Goal: Transaction & Acquisition: Purchase product/service

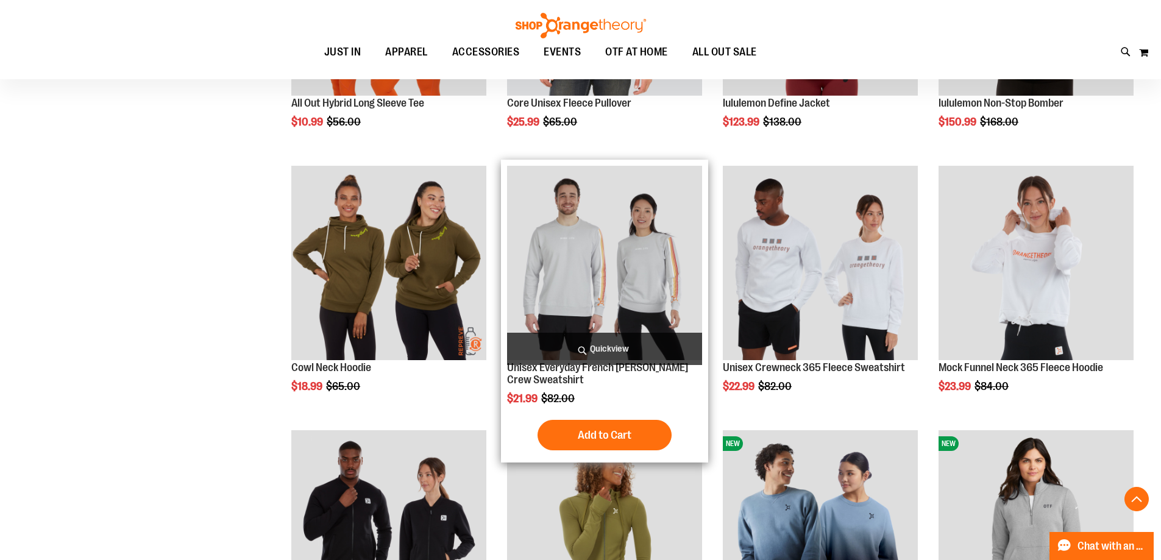
scroll to position [1427, 0]
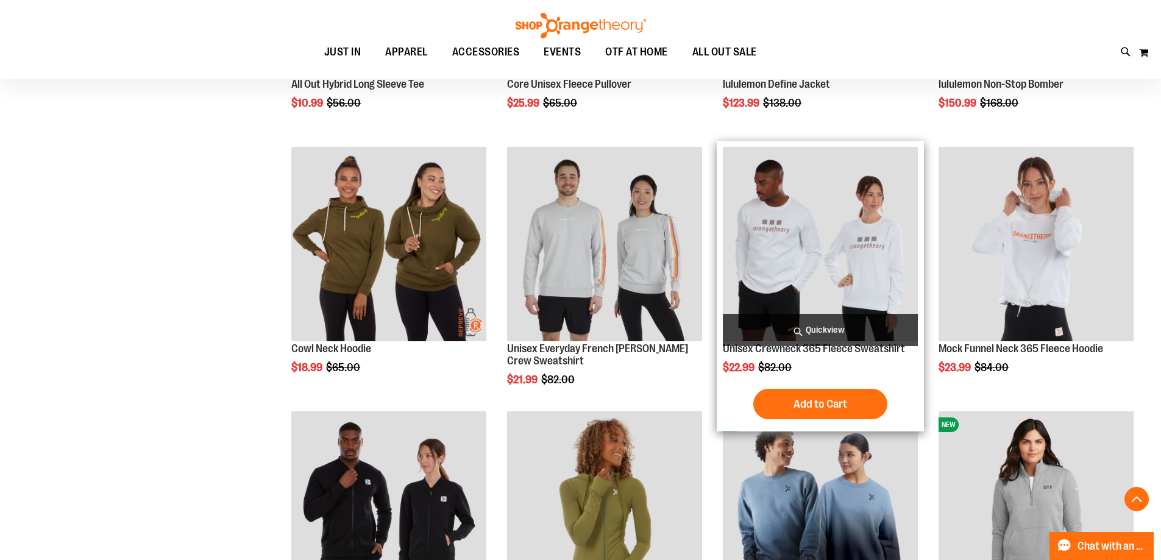
click at [820, 301] on img "product" at bounding box center [820, 244] width 195 height 195
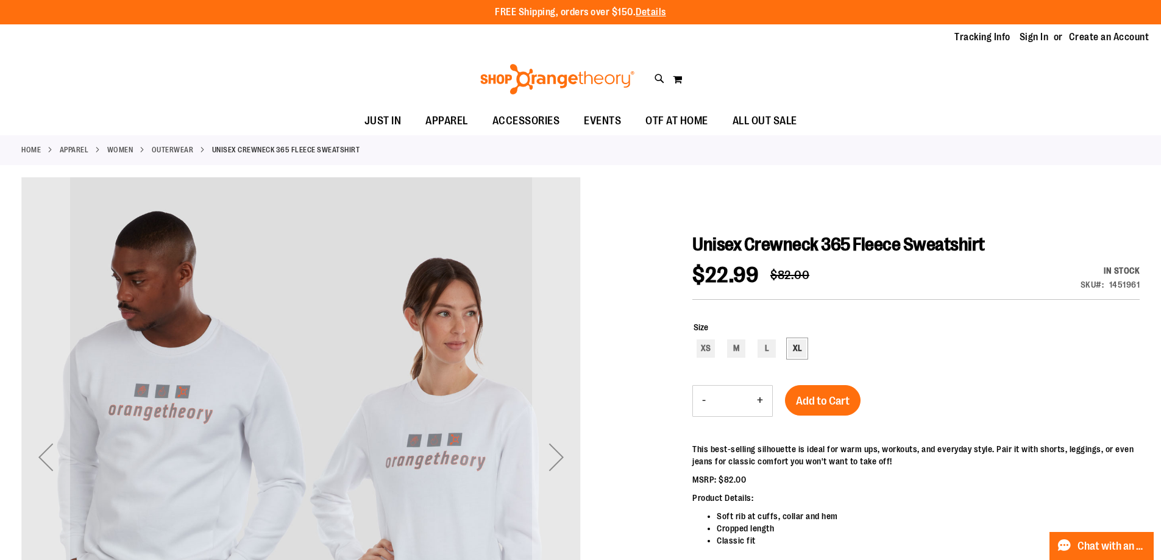
type input "**********"
click at [801, 346] on div "XL" at bounding box center [797, 349] width 18 height 18
type input "***"
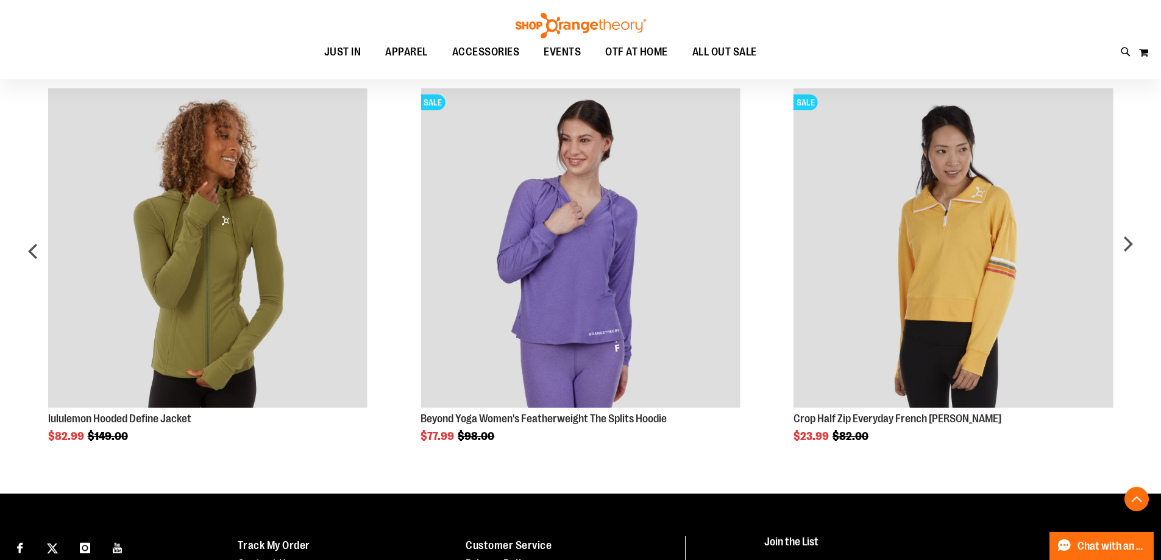
scroll to position [914, 0]
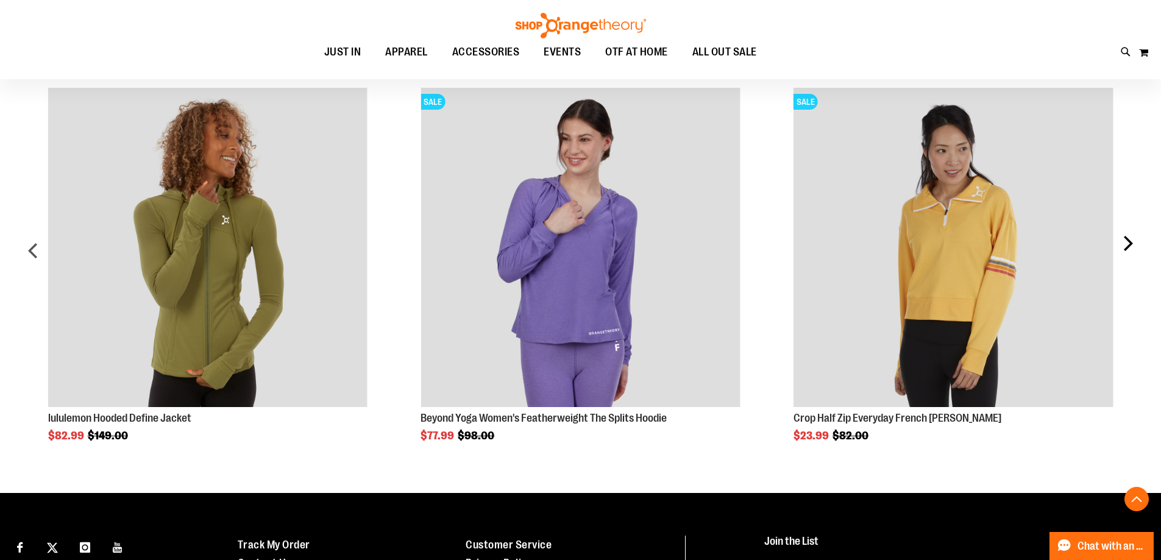
click at [1124, 247] on div "next" at bounding box center [1128, 256] width 24 height 372
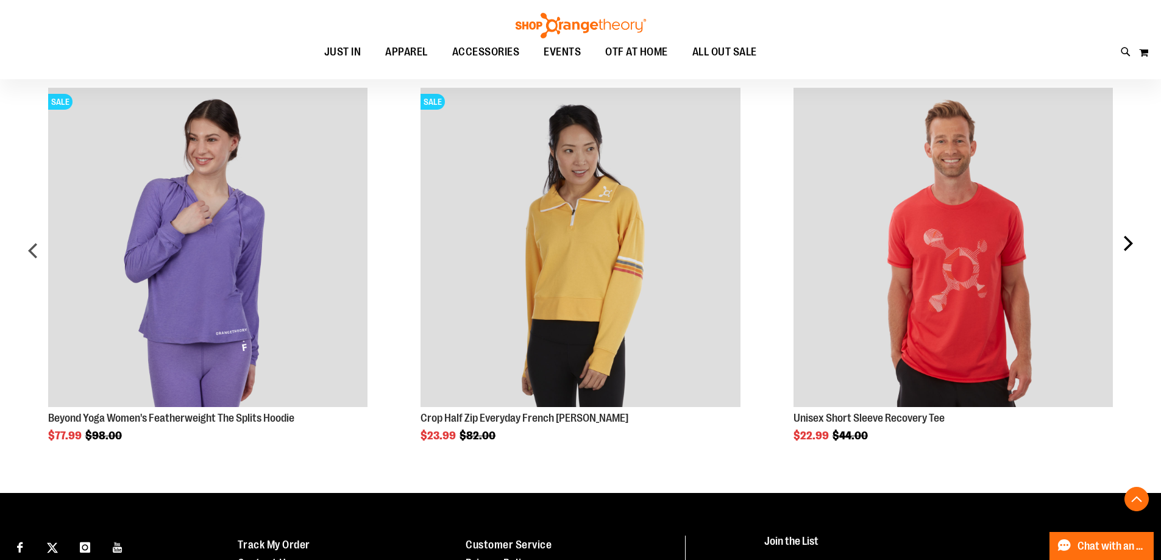
click at [1124, 247] on div "next" at bounding box center [1128, 256] width 24 height 372
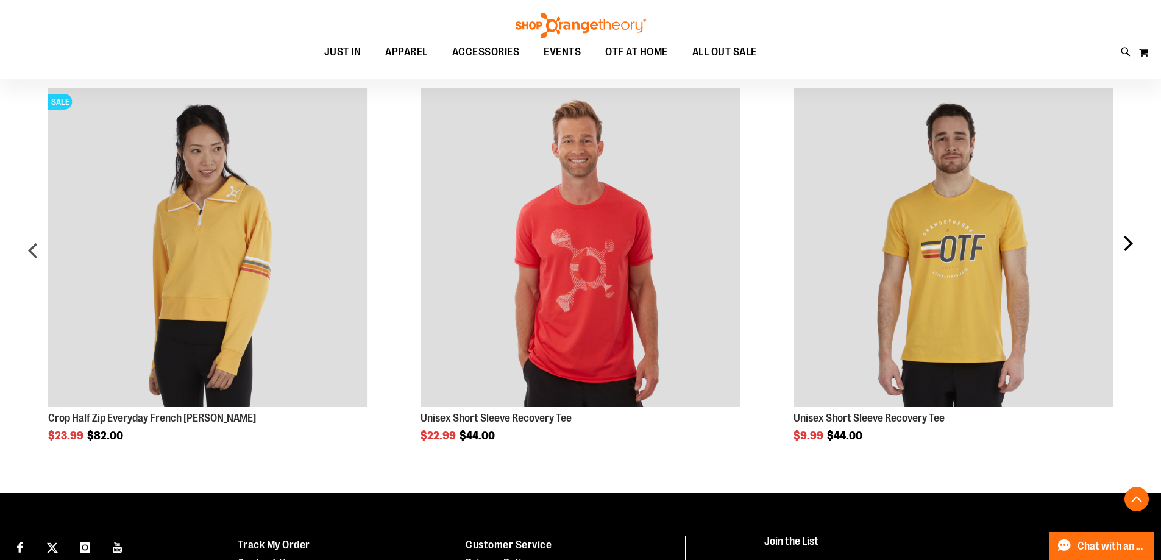
click at [1124, 247] on div "next" at bounding box center [1128, 256] width 24 height 372
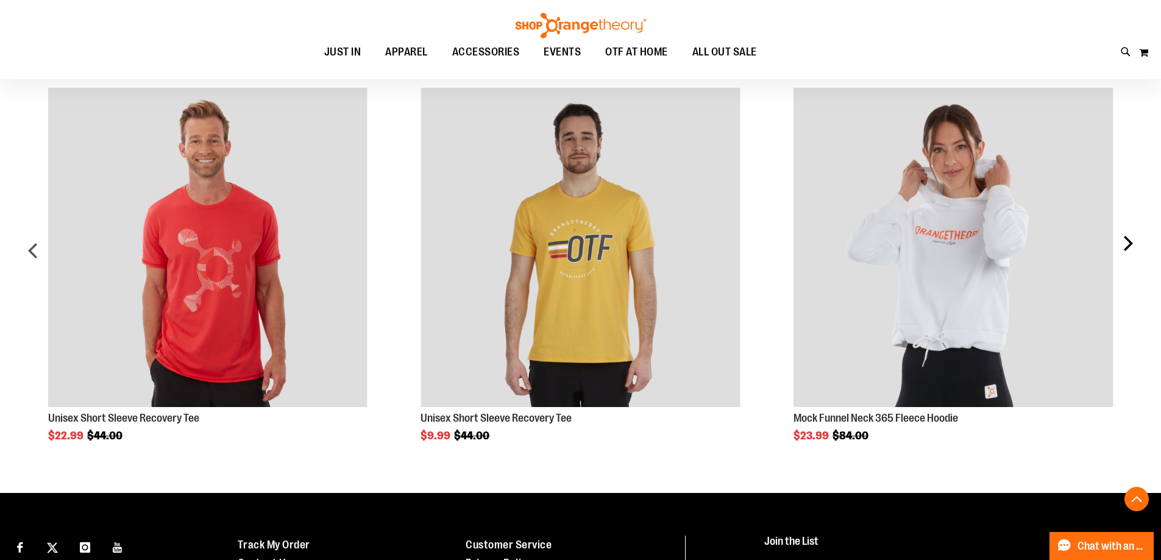
click at [1124, 247] on div "next" at bounding box center [1128, 256] width 24 height 372
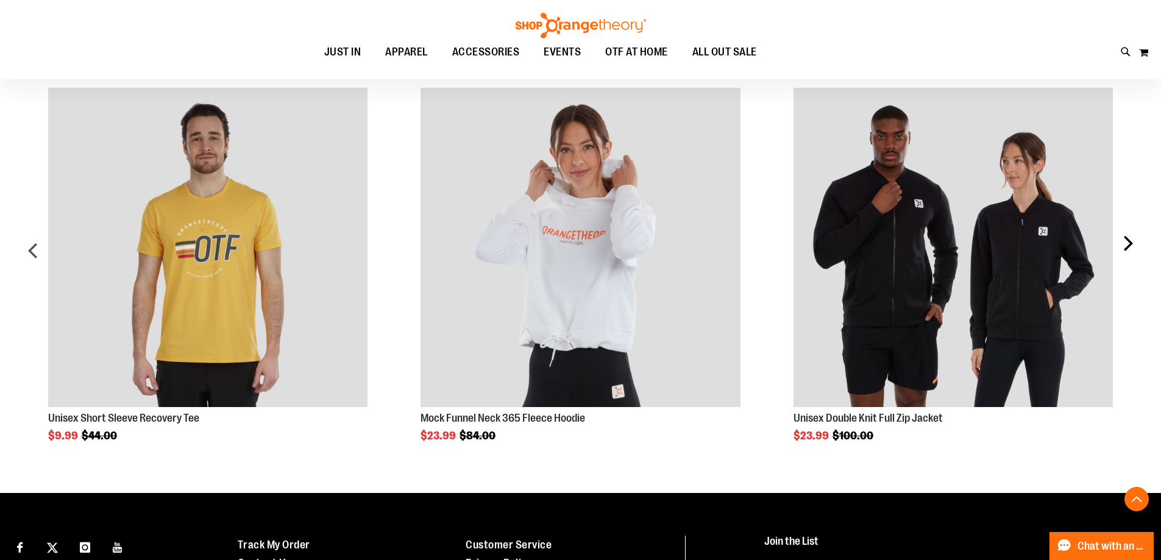
click at [1124, 247] on div "next" at bounding box center [1128, 256] width 24 height 372
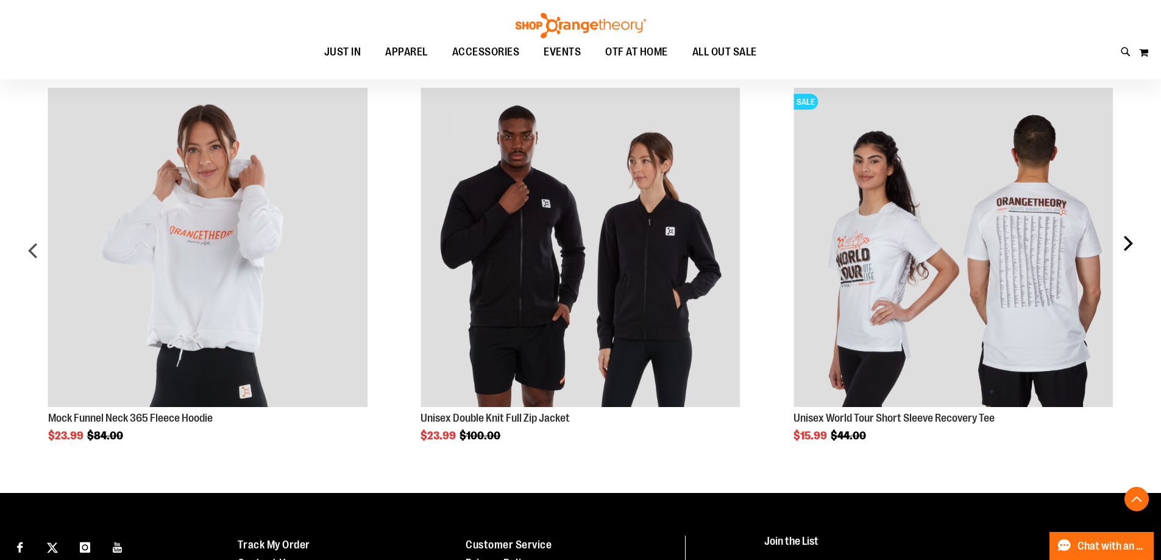
click at [1124, 247] on div "next" at bounding box center [1128, 256] width 24 height 372
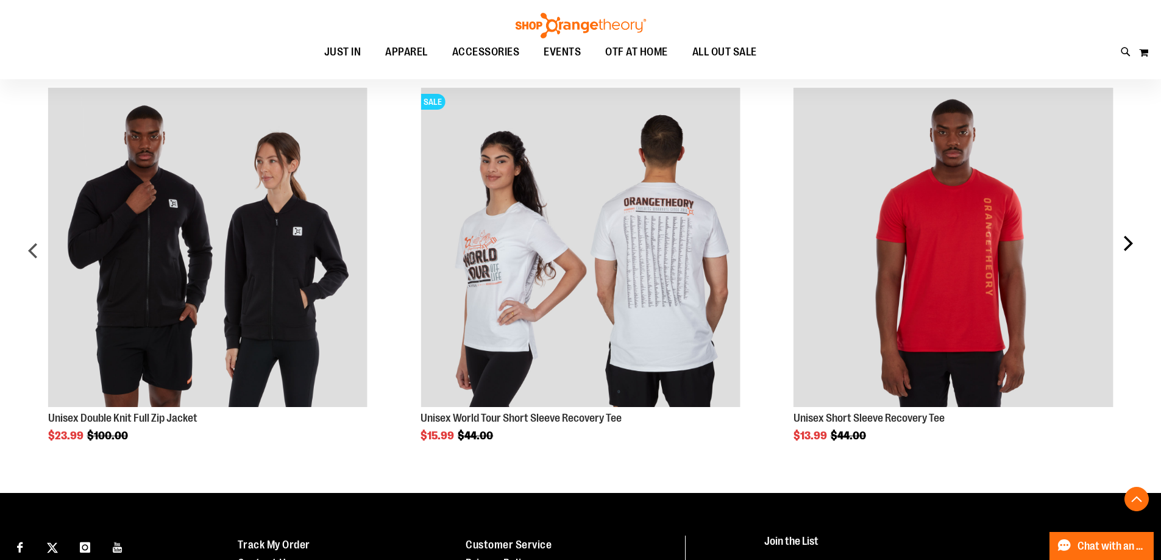
click at [1124, 247] on div "next" at bounding box center [1128, 256] width 24 height 372
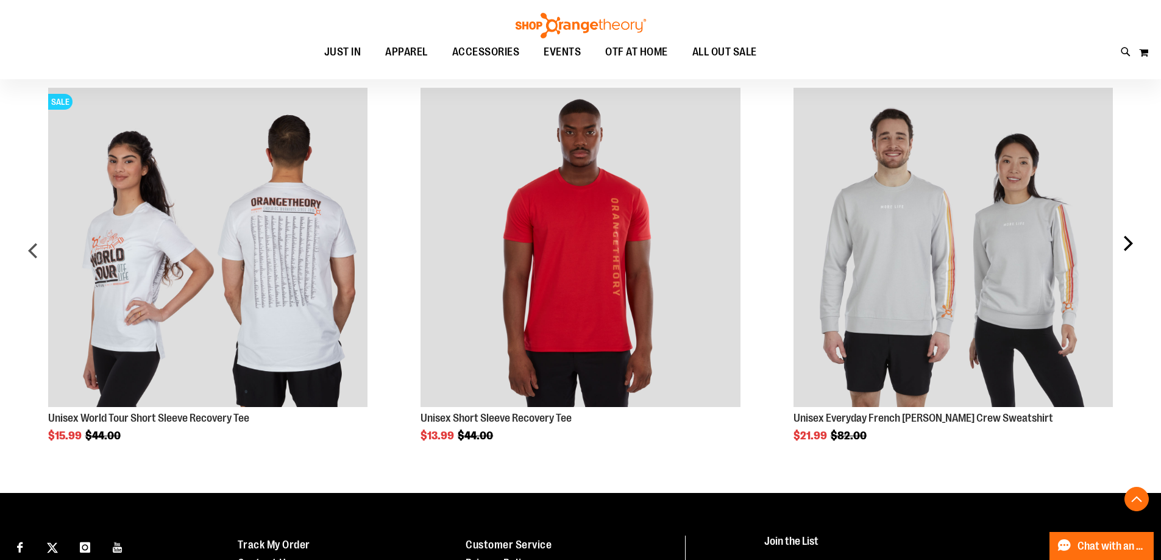
click at [1124, 247] on div "next" at bounding box center [1128, 256] width 24 height 372
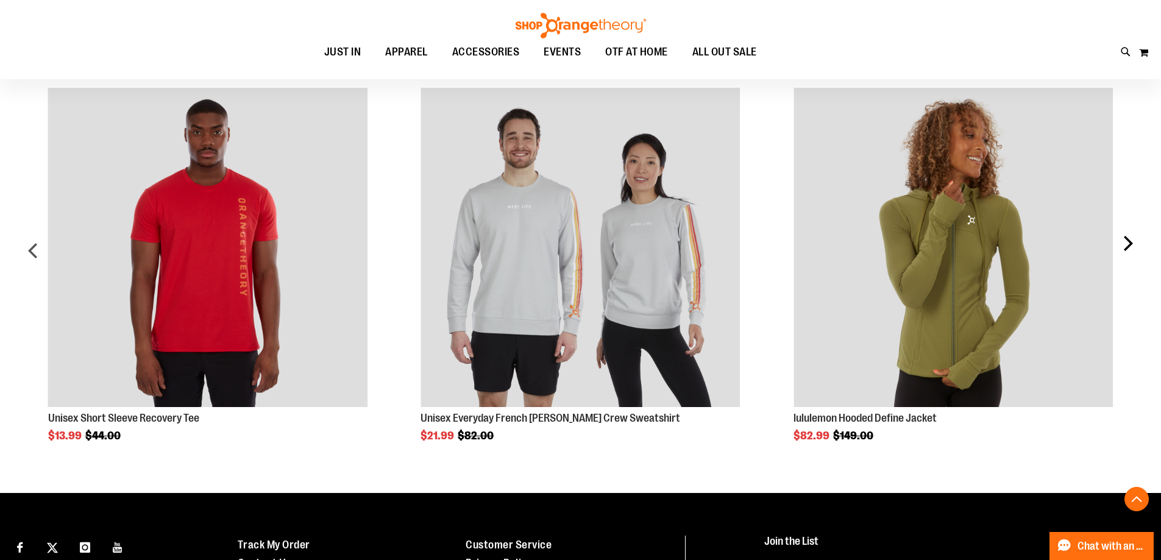
click at [1124, 247] on div "next" at bounding box center [1128, 256] width 24 height 372
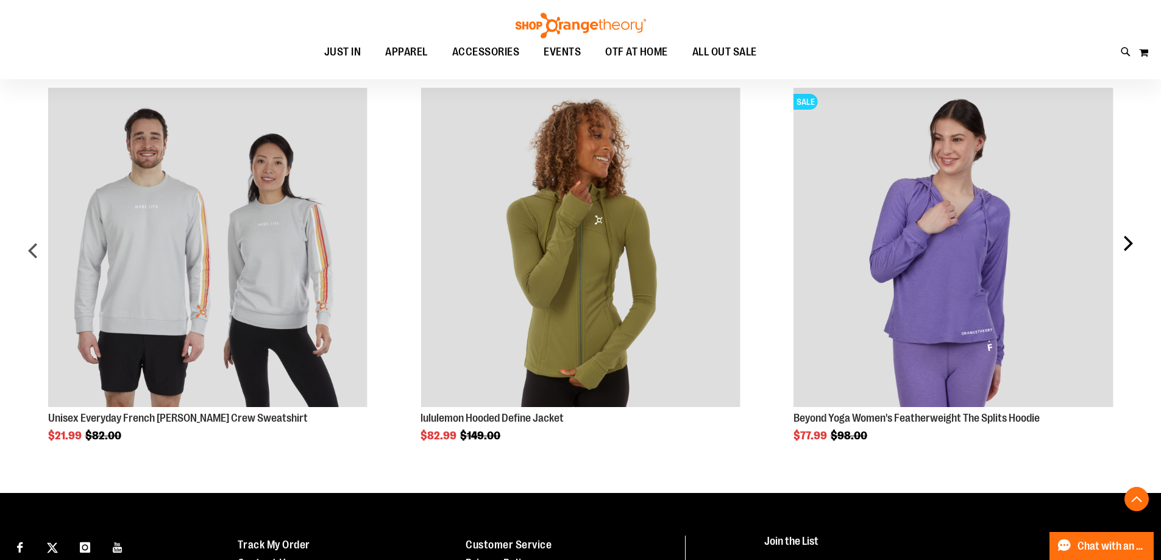
click at [1124, 247] on div "next" at bounding box center [1128, 256] width 24 height 372
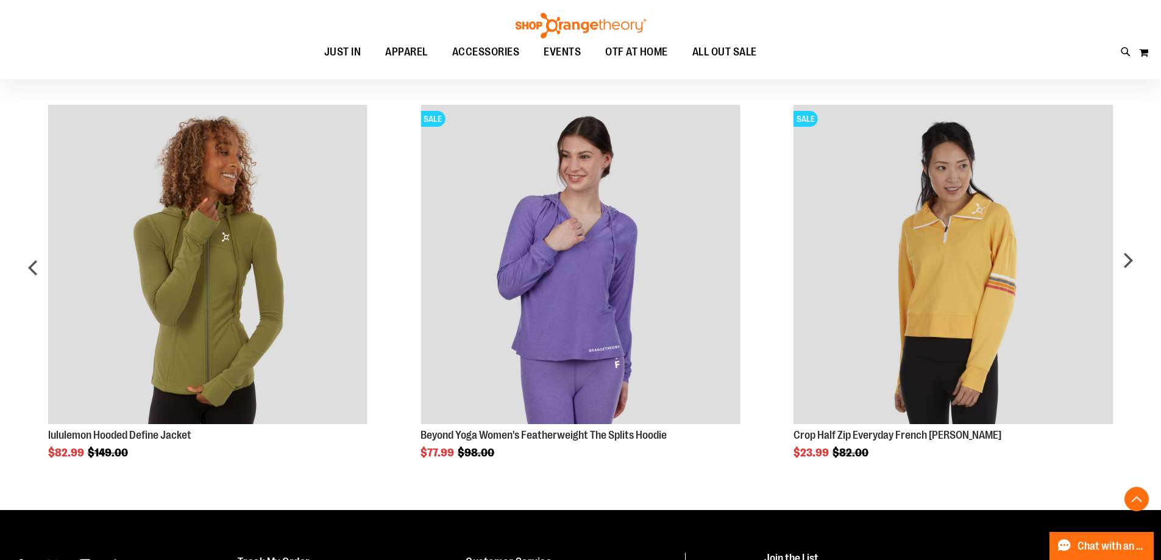
scroll to position [915, 0]
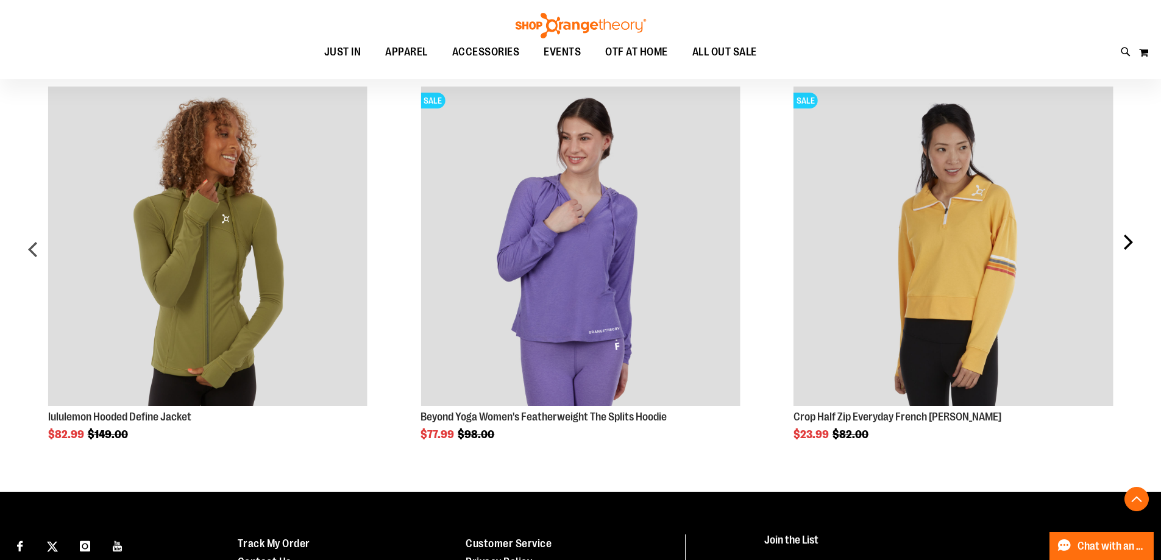
click at [1132, 249] on div "next" at bounding box center [1128, 254] width 24 height 372
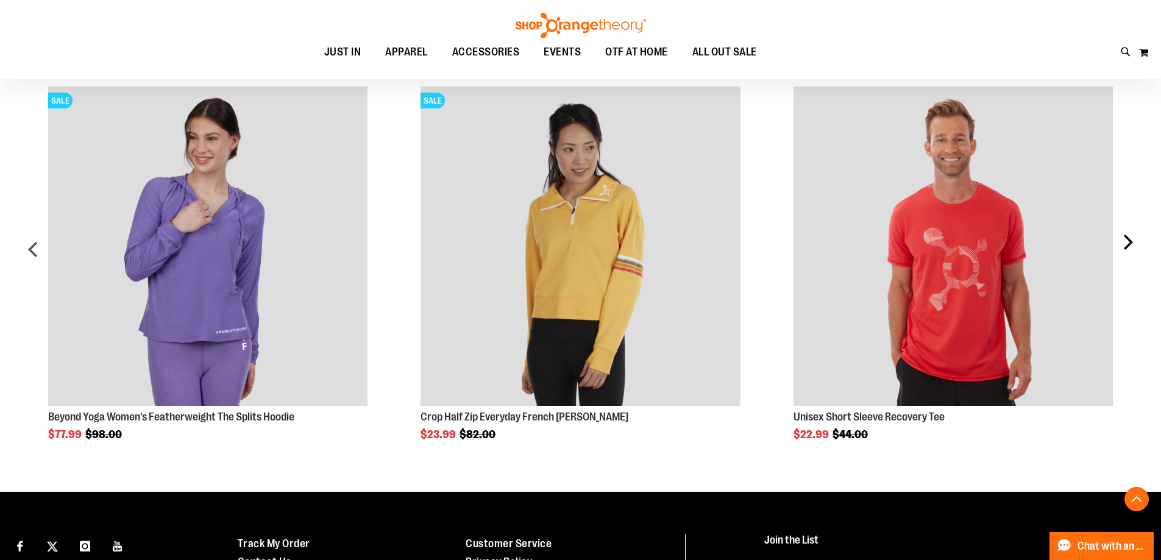
click at [1127, 248] on div "next" at bounding box center [1128, 254] width 24 height 372
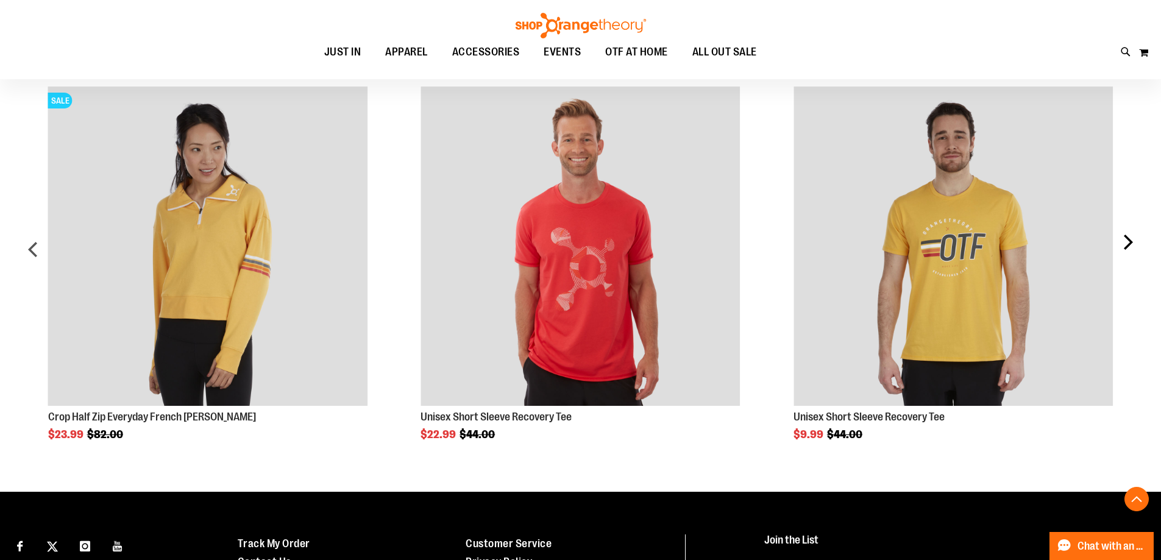
click at [1127, 246] on div "next" at bounding box center [1128, 254] width 24 height 372
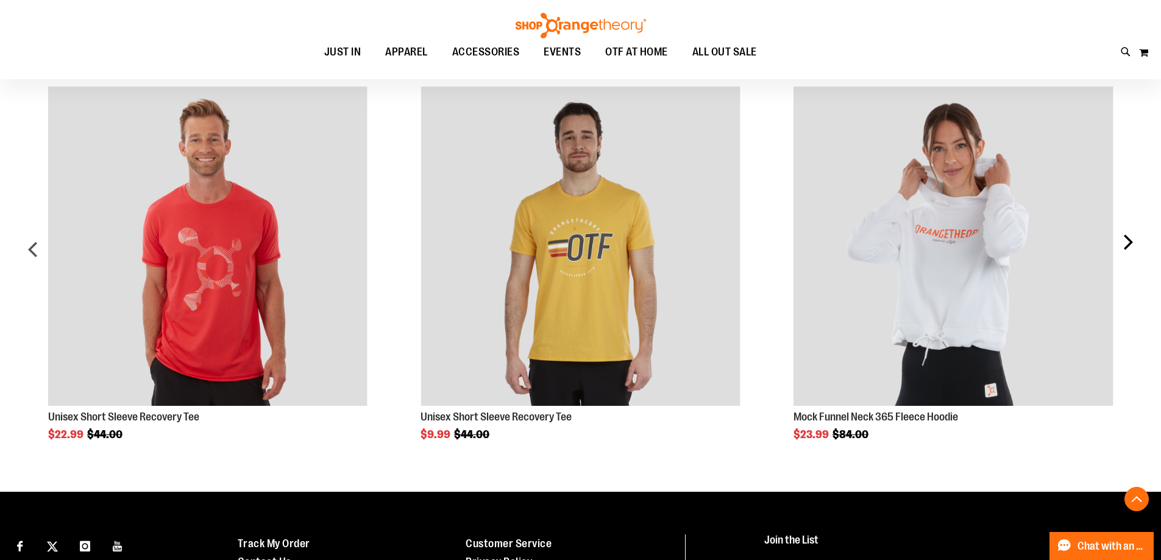
click at [1127, 246] on div "next" at bounding box center [1128, 254] width 24 height 372
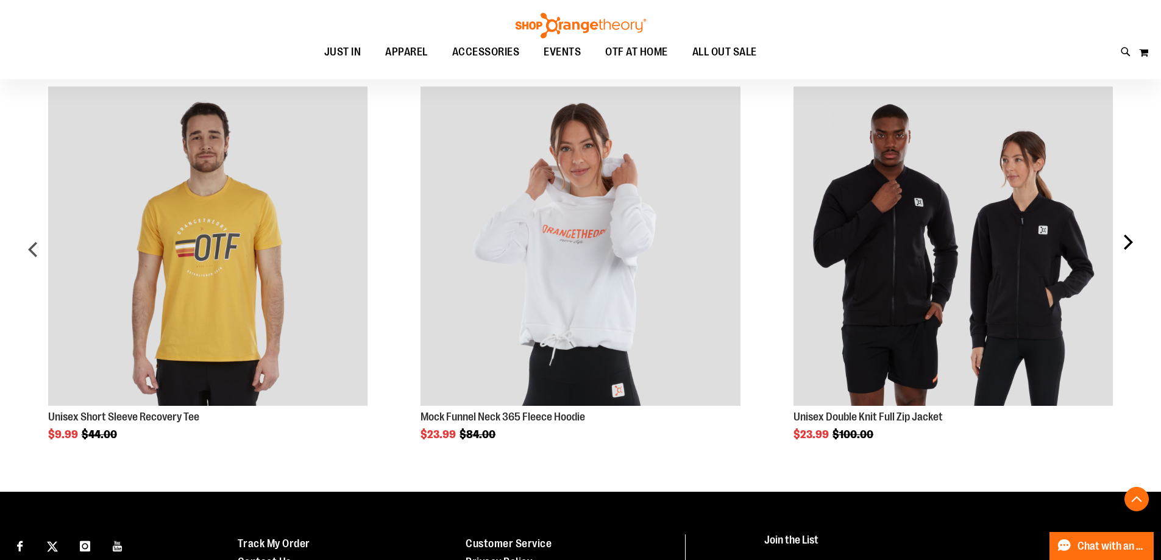
click at [1127, 246] on div "next" at bounding box center [1128, 254] width 24 height 372
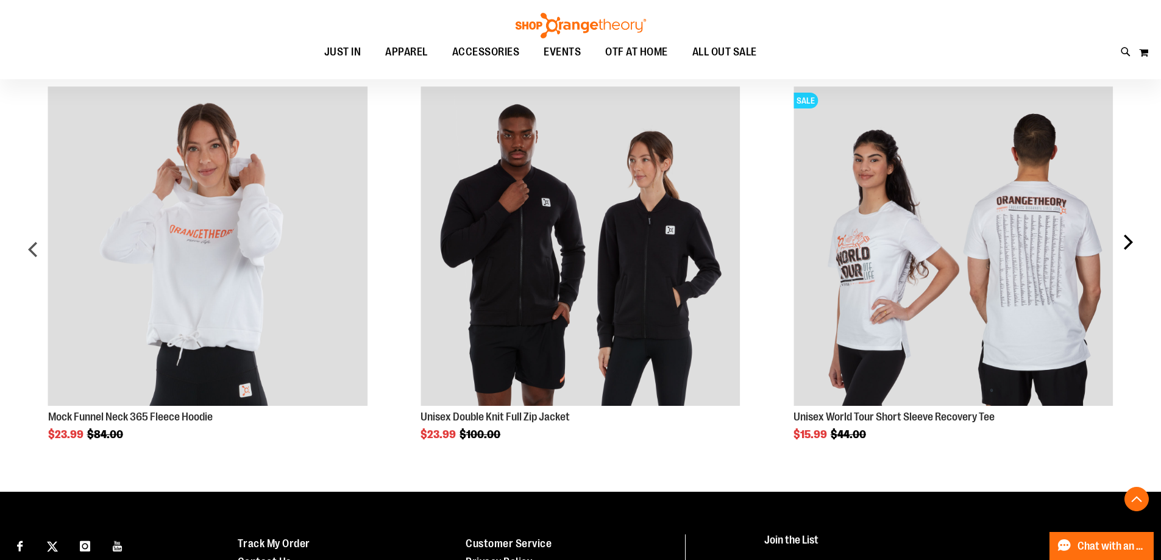
click at [1127, 246] on div "next" at bounding box center [1128, 254] width 24 height 372
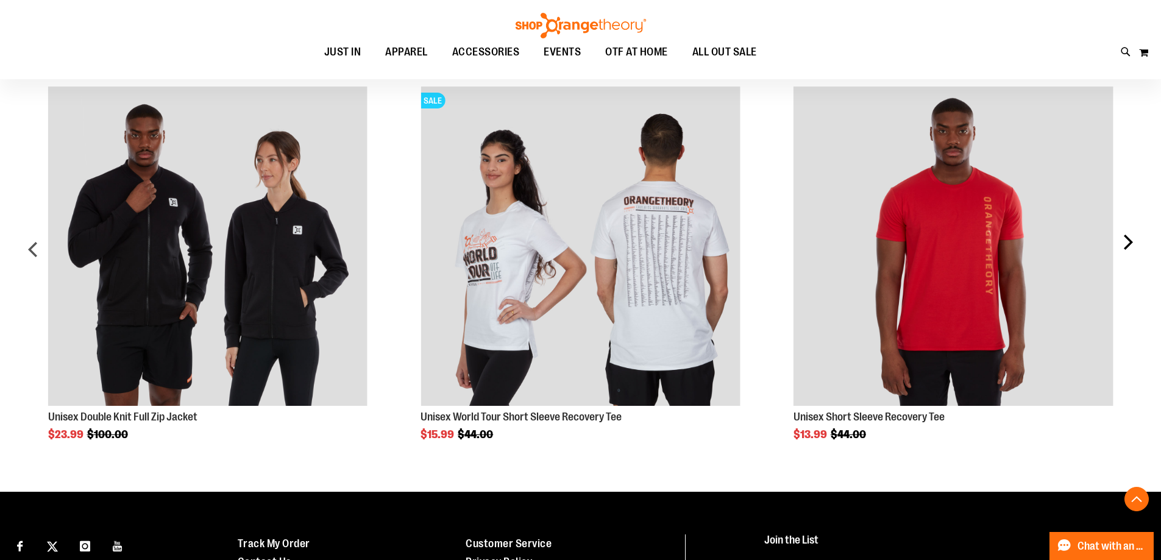
click at [1127, 246] on div "next" at bounding box center [1128, 254] width 24 height 372
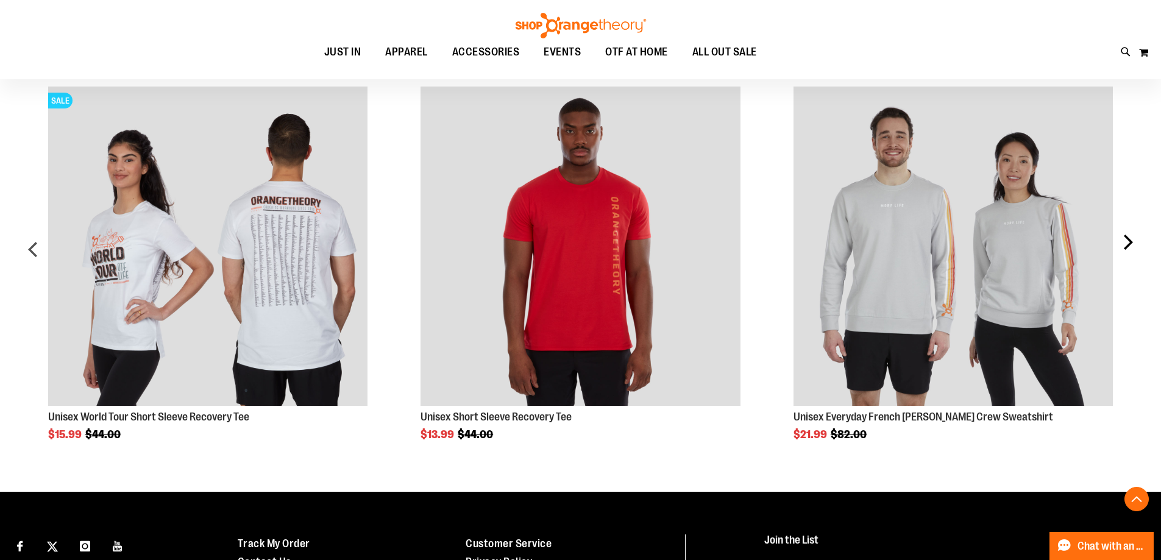
click at [1127, 246] on div "next" at bounding box center [1128, 254] width 24 height 372
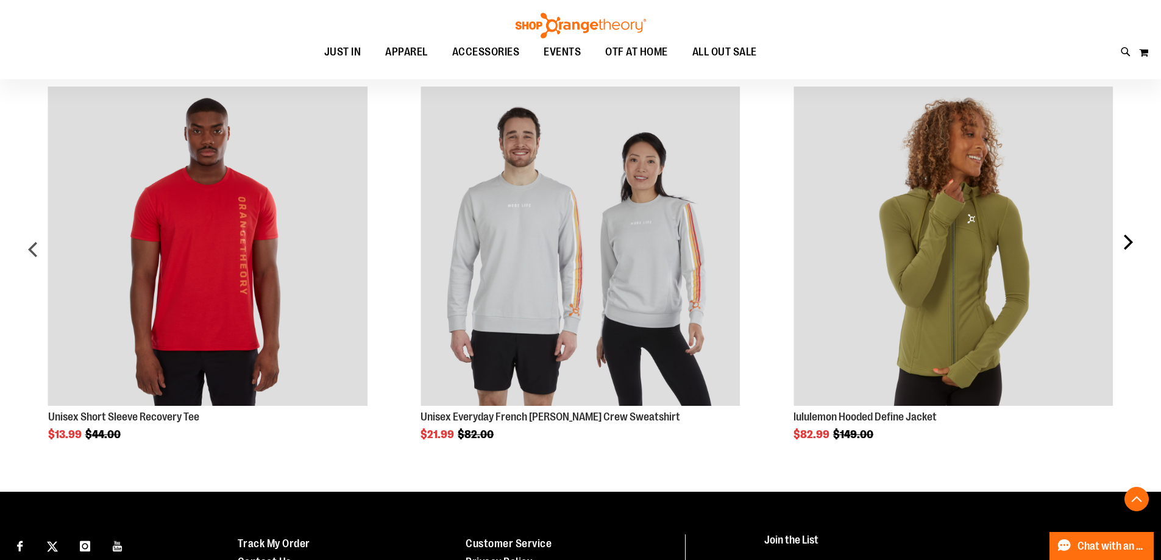
click at [1127, 246] on div "next" at bounding box center [1128, 254] width 24 height 372
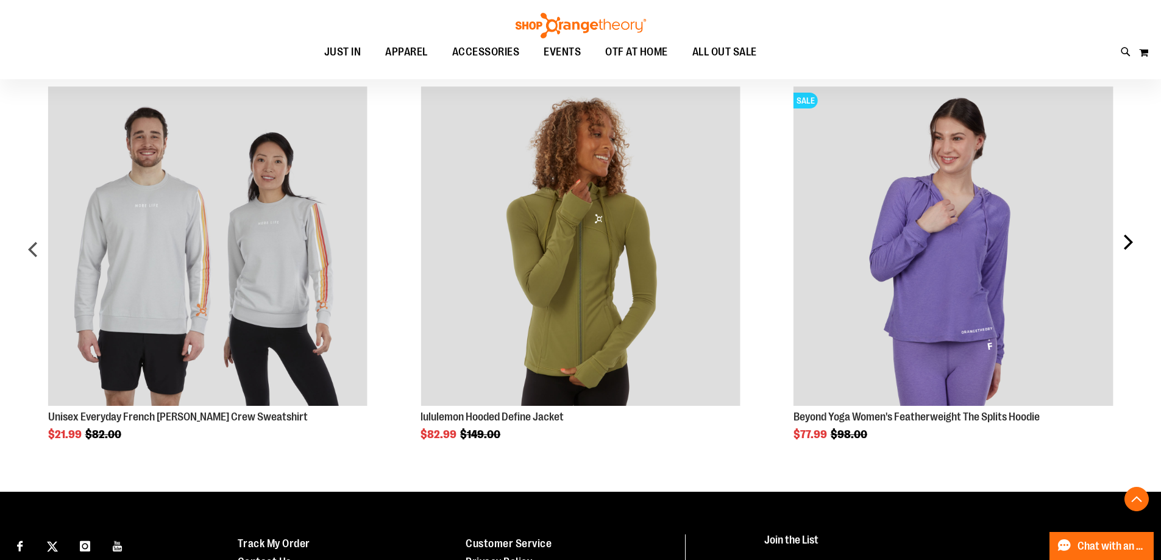
click at [1127, 246] on div "next" at bounding box center [1128, 254] width 24 height 372
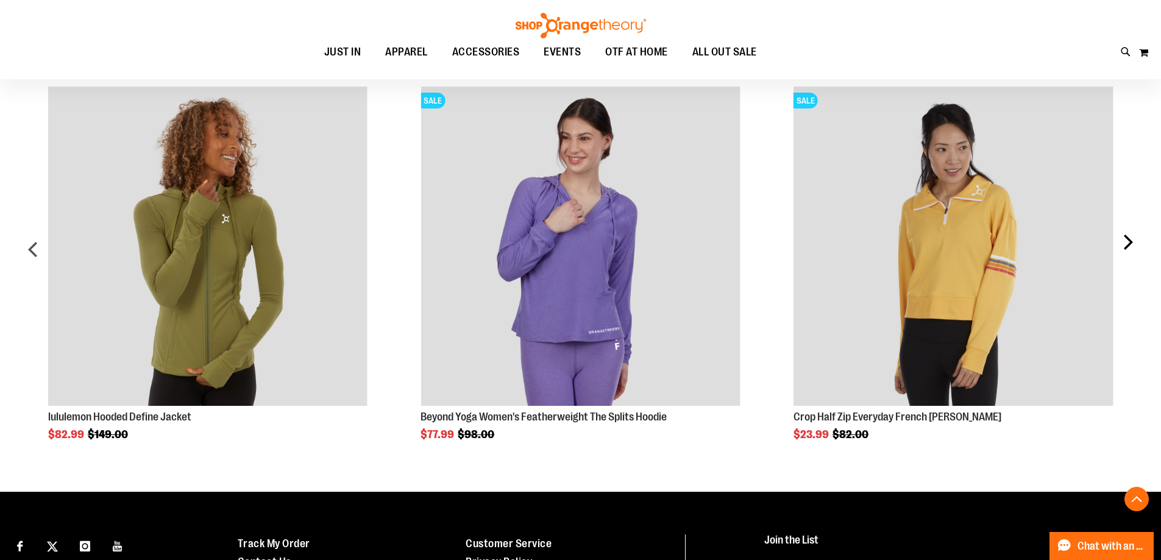
click at [1127, 246] on div "next" at bounding box center [1128, 254] width 24 height 372
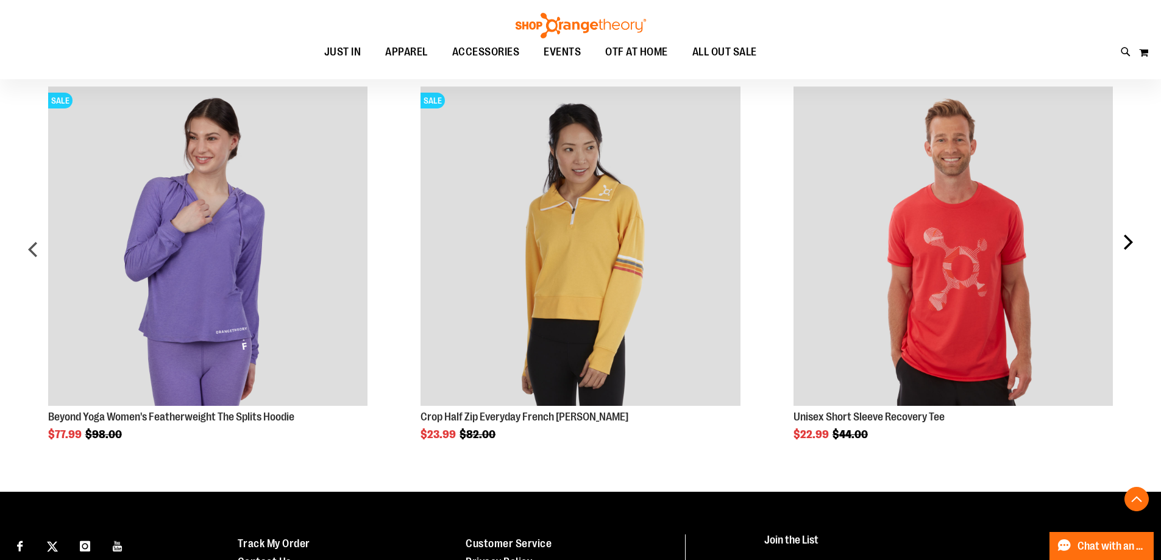
click at [1127, 246] on div "next" at bounding box center [1128, 254] width 24 height 372
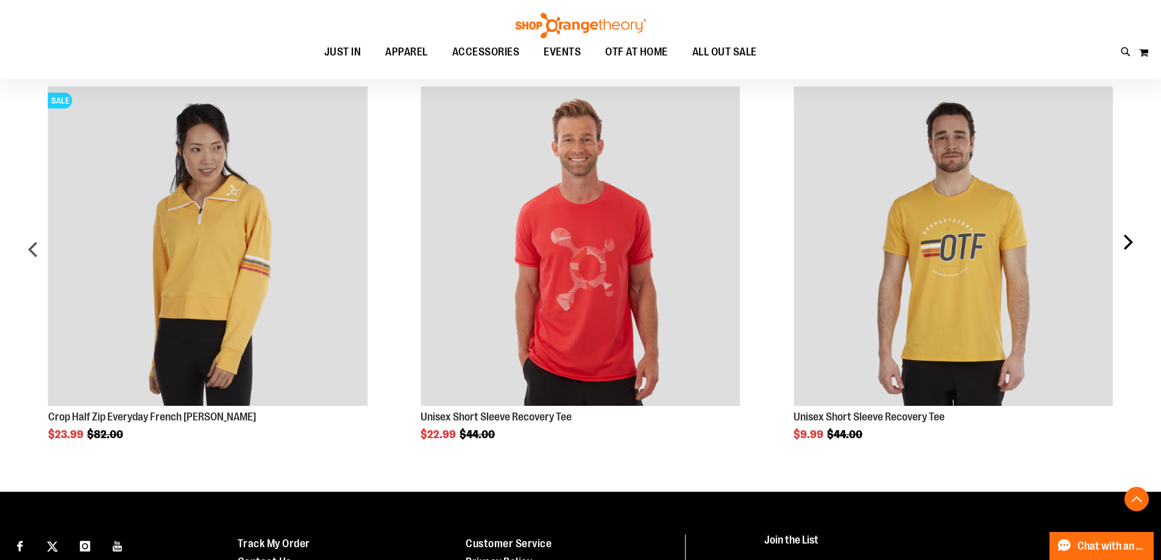
click at [1127, 246] on div "next" at bounding box center [1128, 254] width 24 height 372
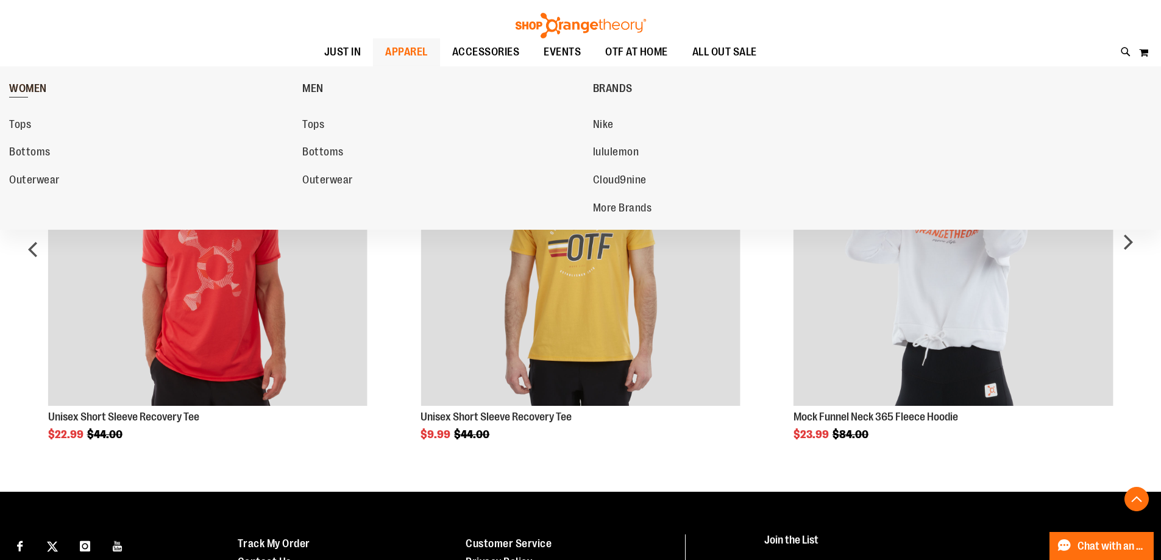
click at [35, 87] on span "WOMEN" at bounding box center [28, 89] width 38 height 15
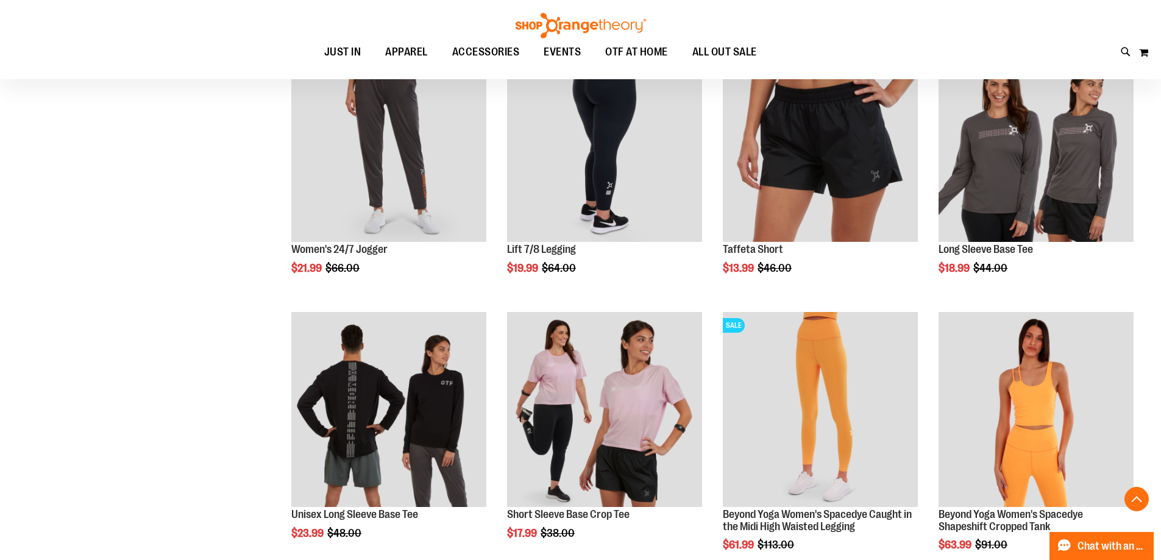
scroll to position [1036, 0]
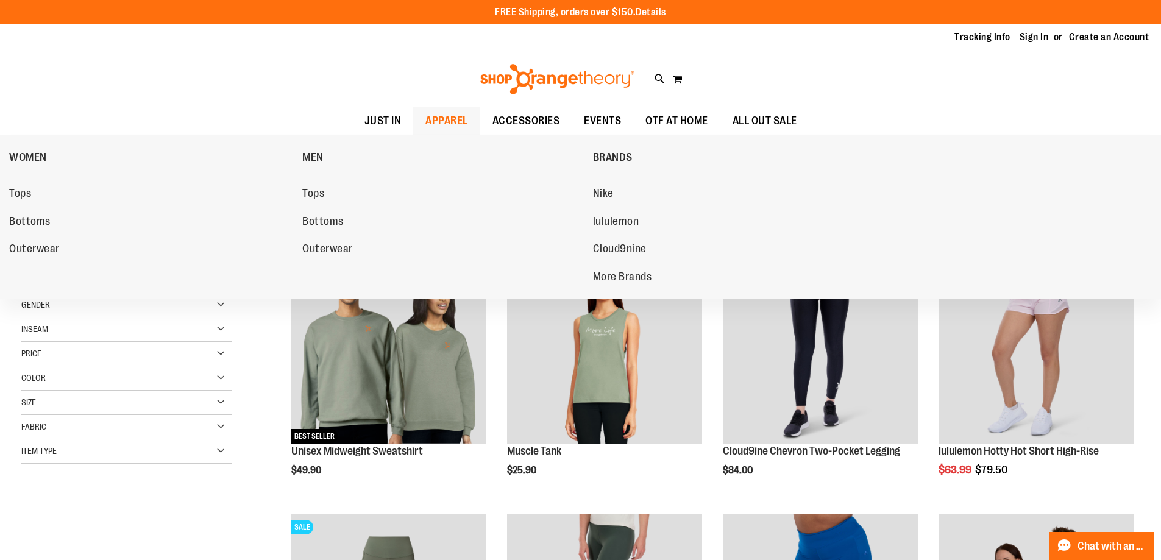
type input "**********"
click at [438, 115] on span "APPAREL" at bounding box center [447, 120] width 43 height 27
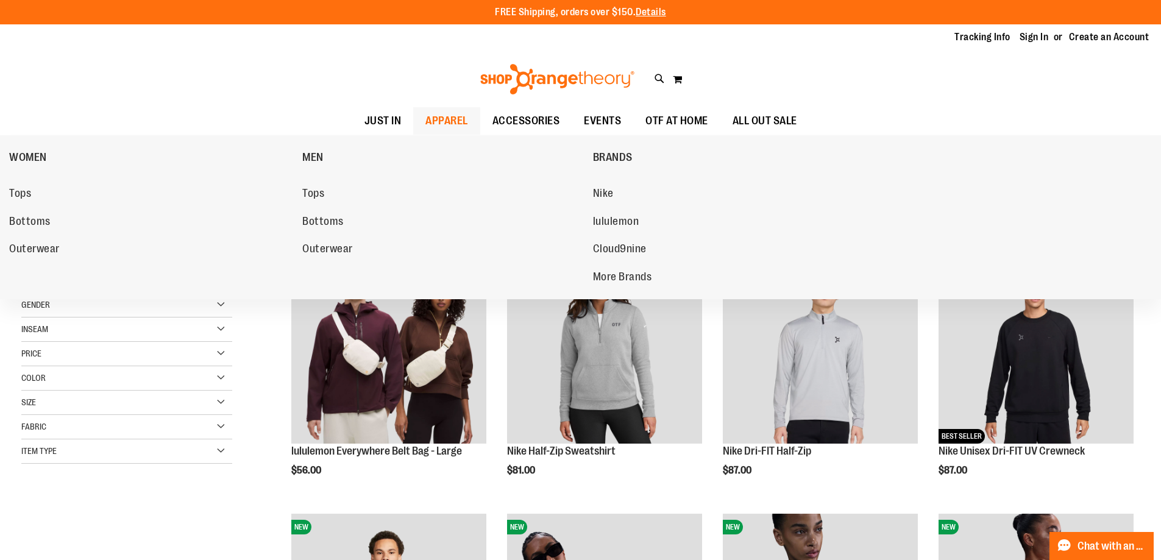
type input "**********"
click at [429, 130] on span "APPAREL" at bounding box center [447, 120] width 43 height 27
type input "**********"
click at [32, 243] on link "Outerwear" at bounding box center [149, 249] width 281 height 22
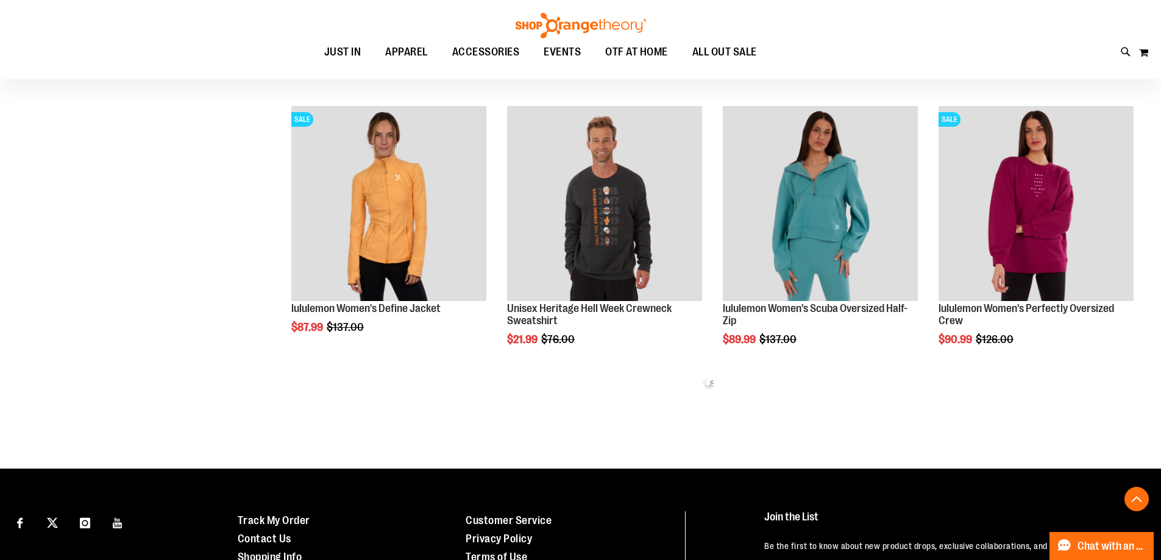
scroll to position [661, 0]
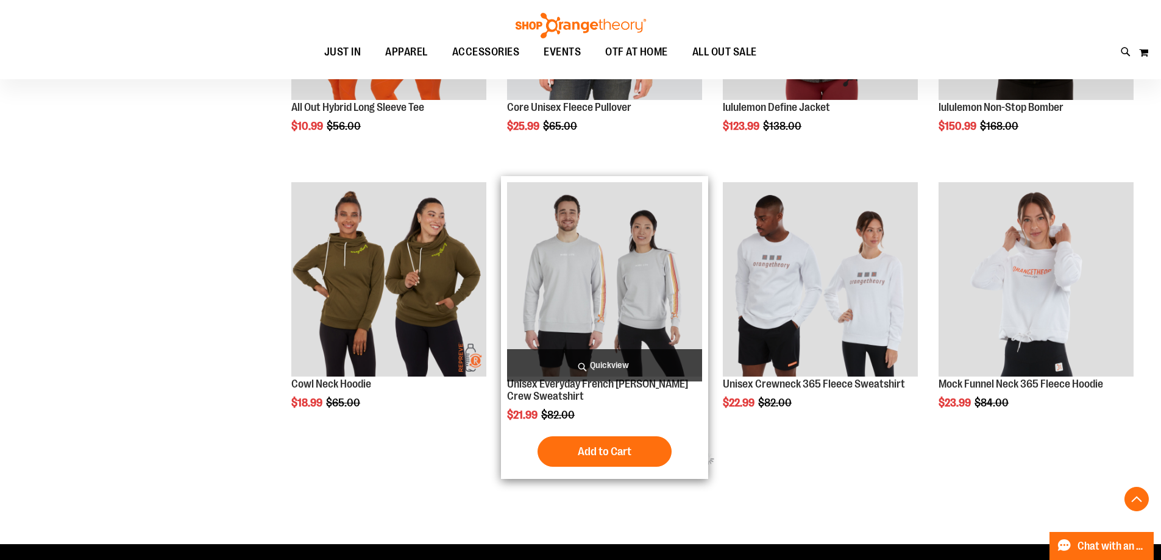
scroll to position [1454, 0]
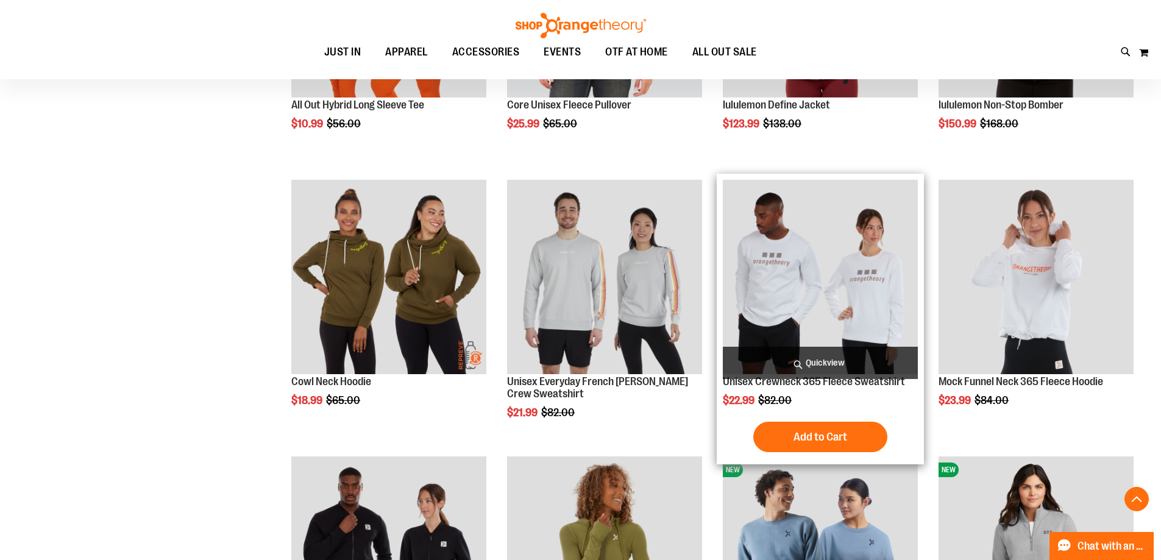
type input "**********"
click at [848, 271] on img "product" at bounding box center [820, 277] width 195 height 195
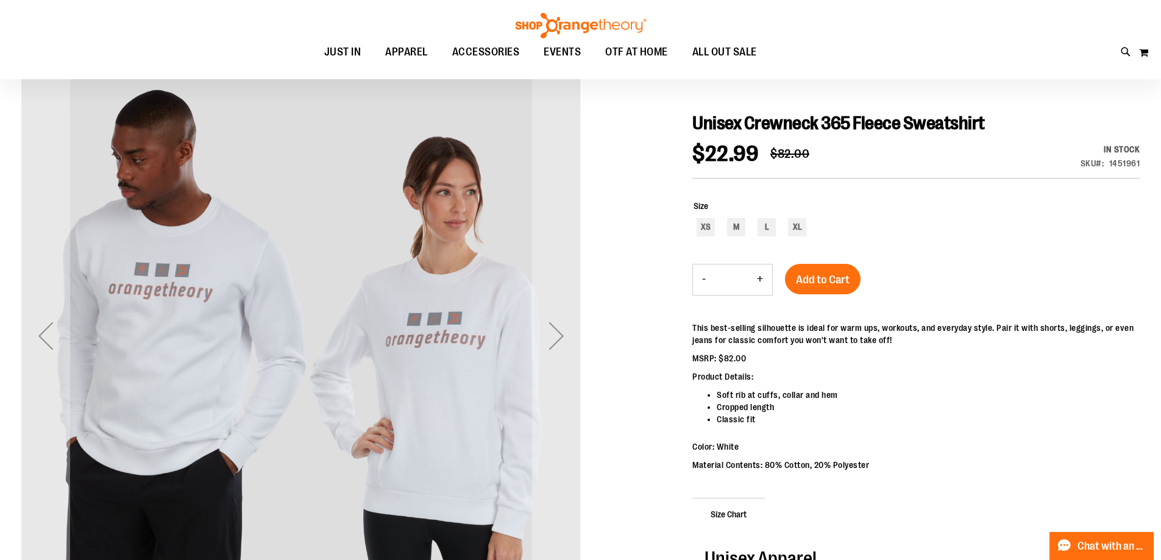
scroll to position [182, 0]
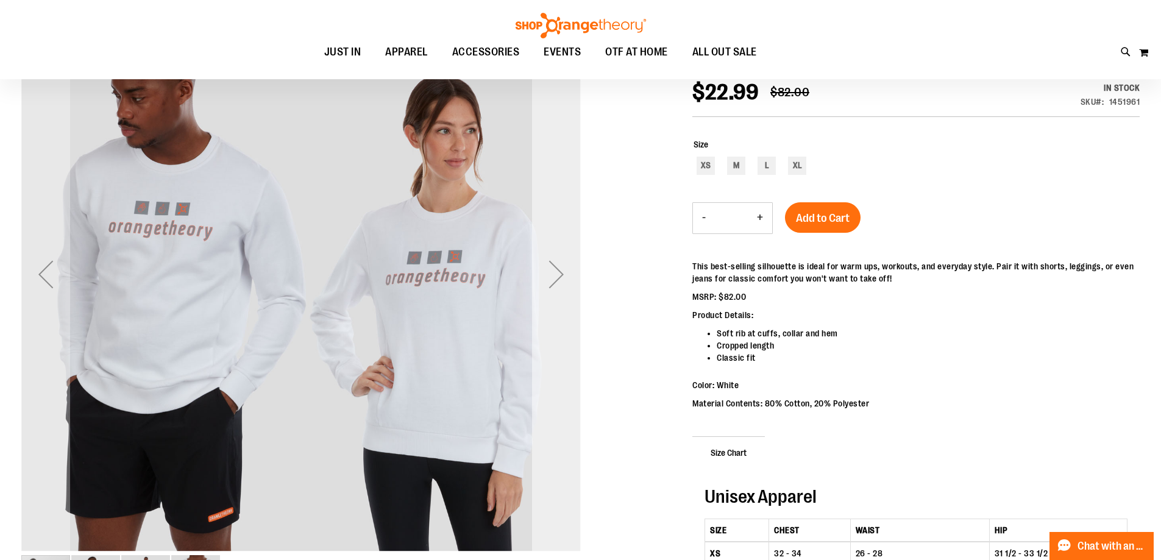
type input "**********"
click at [552, 280] on div "Next" at bounding box center [556, 274] width 49 height 49
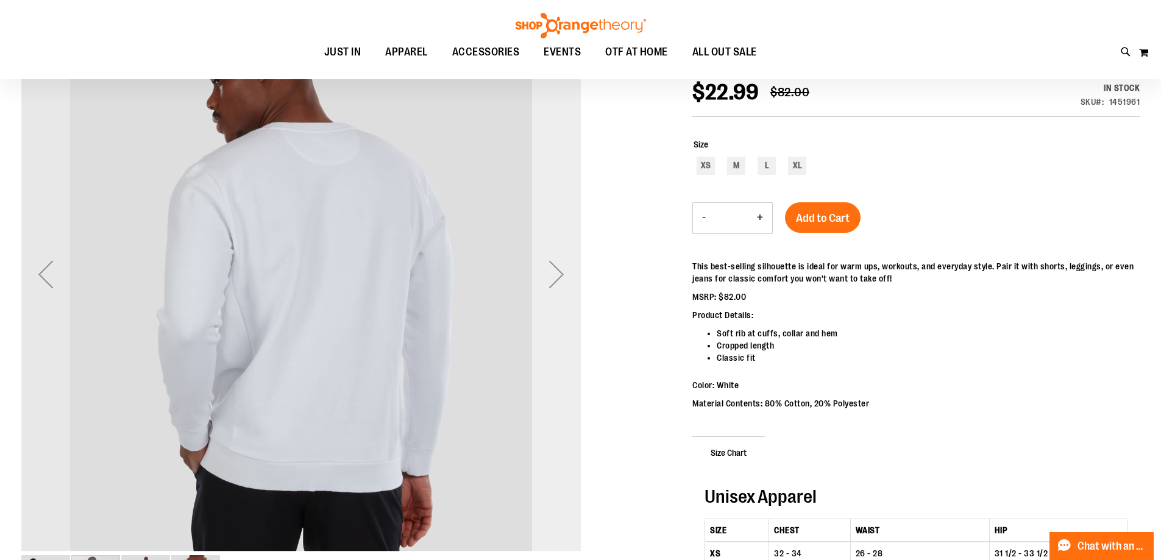
click at [552, 280] on div "Next" at bounding box center [556, 274] width 49 height 49
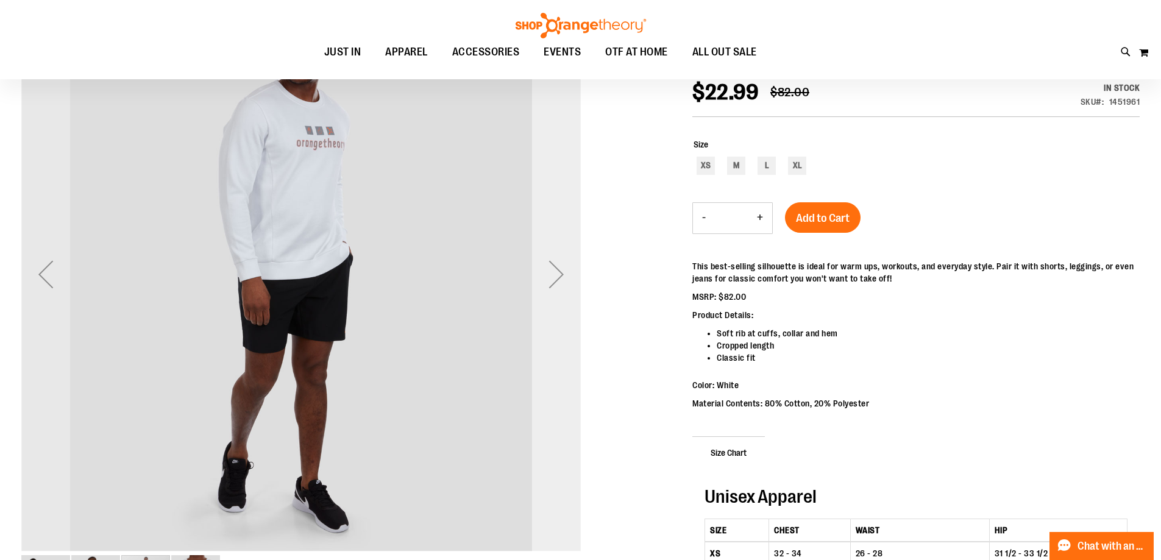
click at [552, 280] on div "Next" at bounding box center [556, 274] width 49 height 49
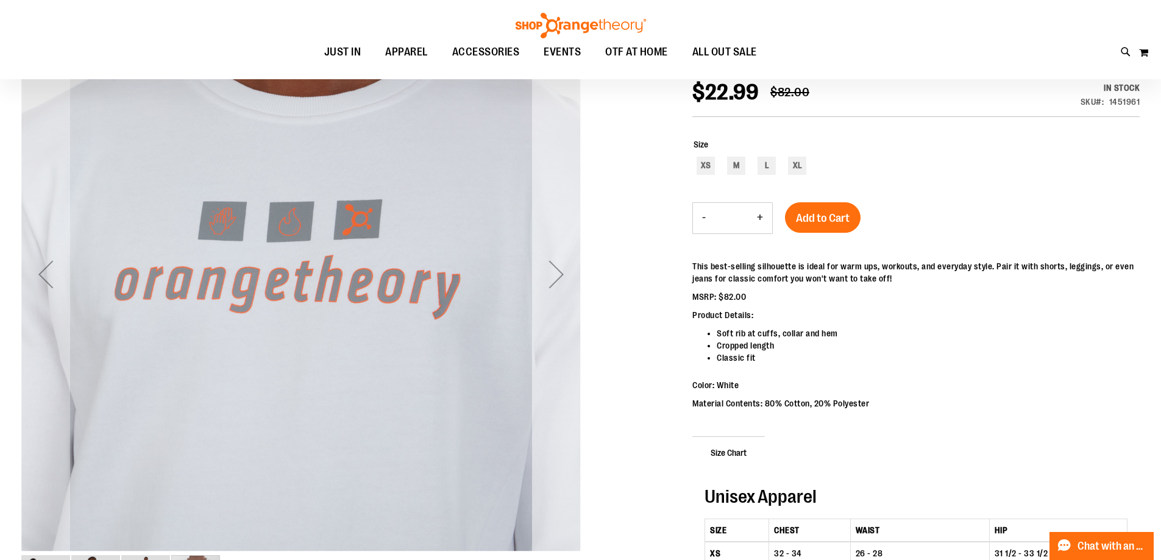
click at [552, 280] on div "Next" at bounding box center [556, 274] width 49 height 49
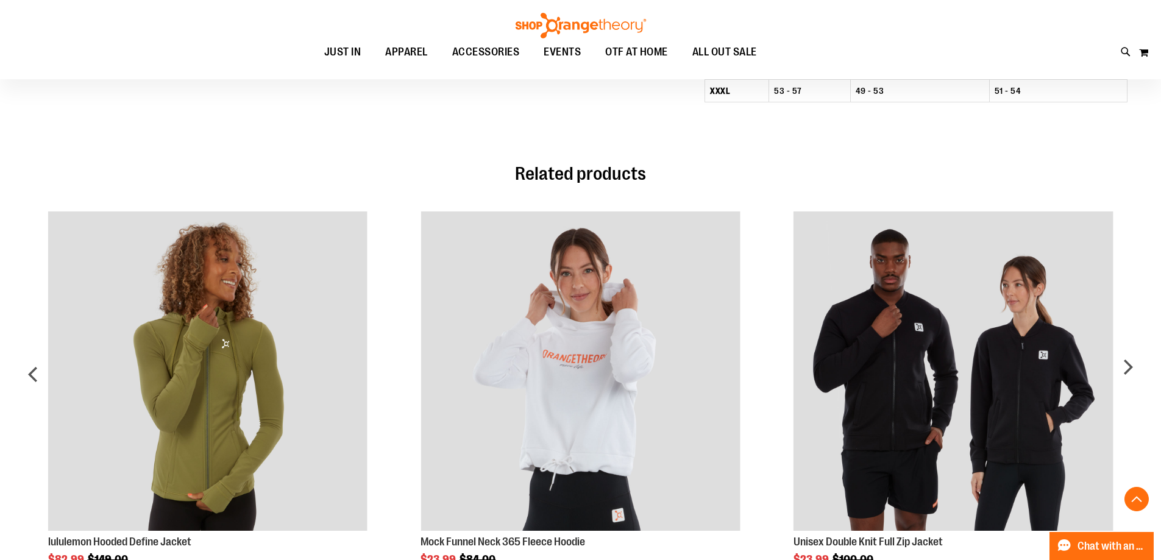
scroll to position [854, 0]
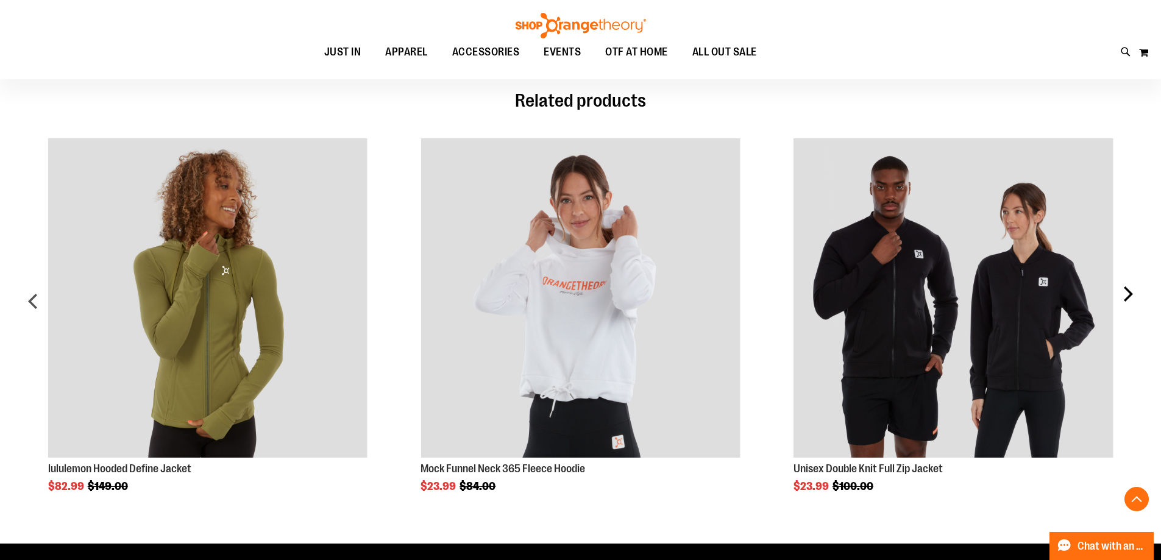
click at [1122, 295] on div "next" at bounding box center [1128, 306] width 24 height 372
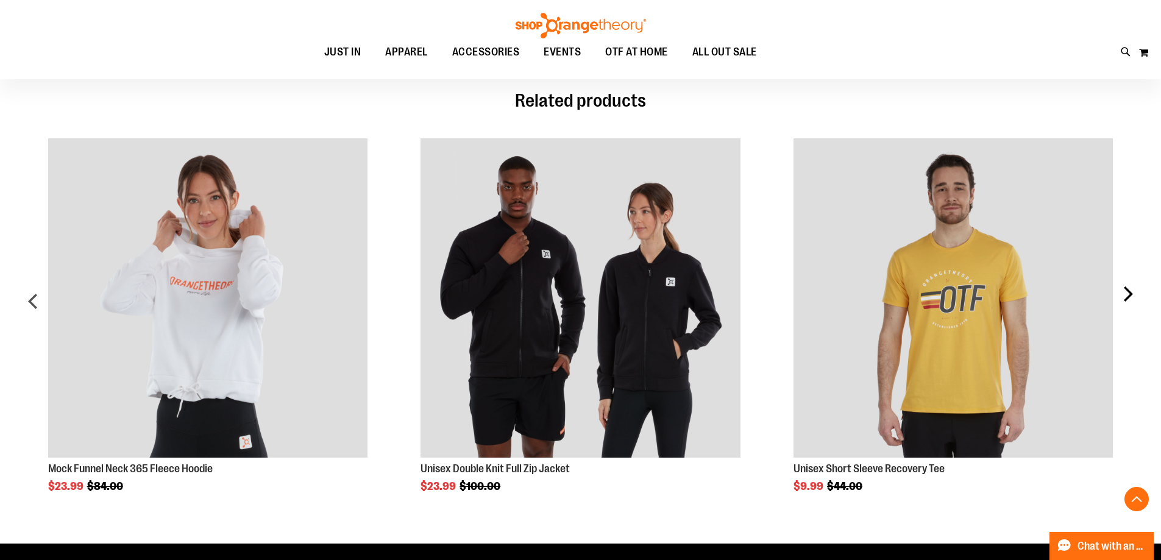
click at [1121, 287] on div "next" at bounding box center [1128, 306] width 24 height 372
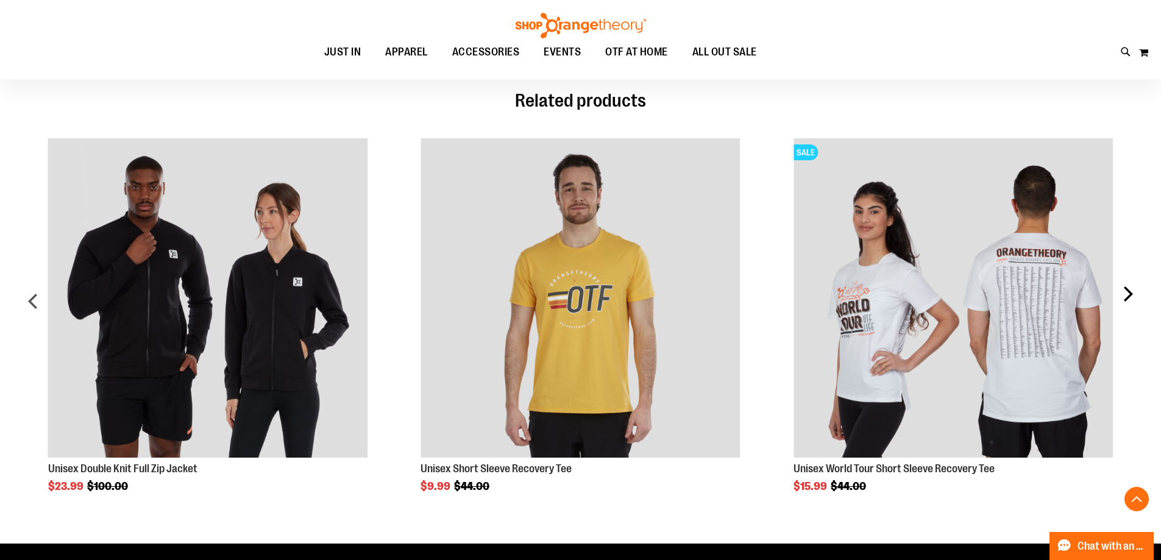
click at [1117, 280] on div "next" at bounding box center [1128, 306] width 24 height 372
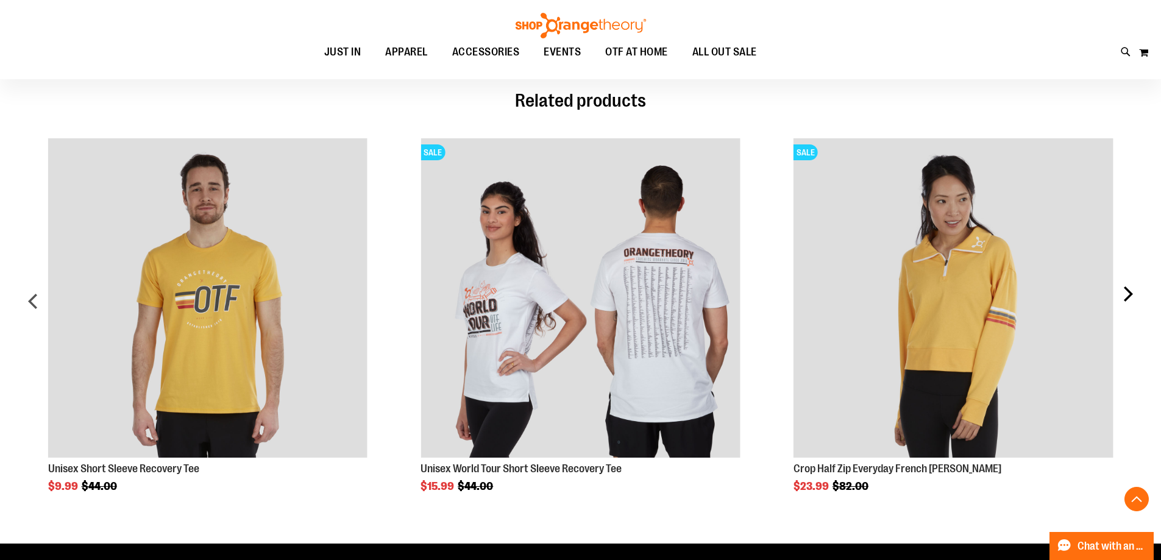
click at [1117, 280] on div "next" at bounding box center [1128, 306] width 24 height 372
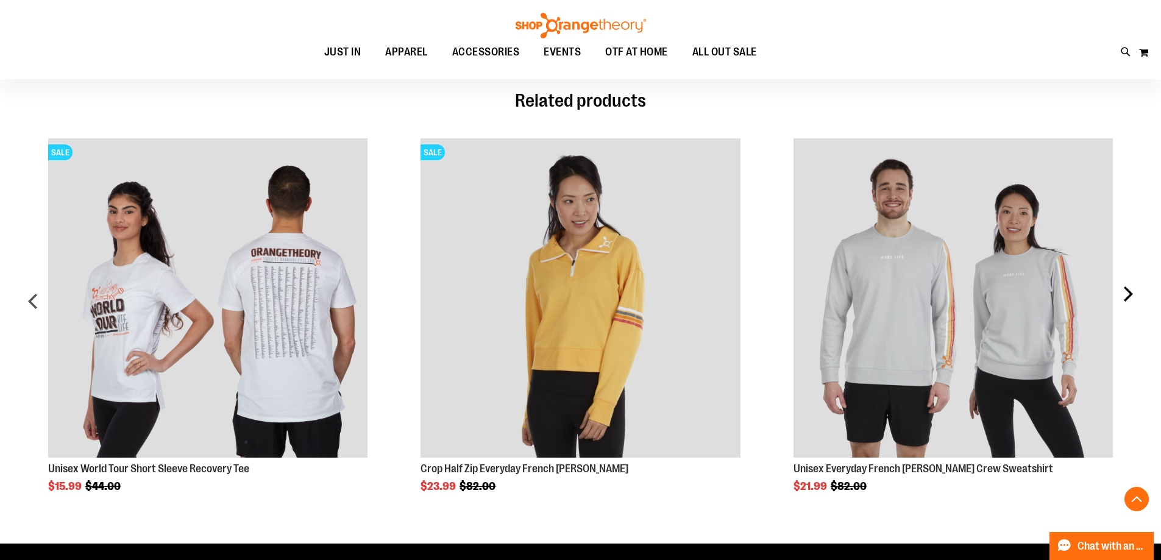
click at [1117, 280] on div "next" at bounding box center [1128, 306] width 24 height 372
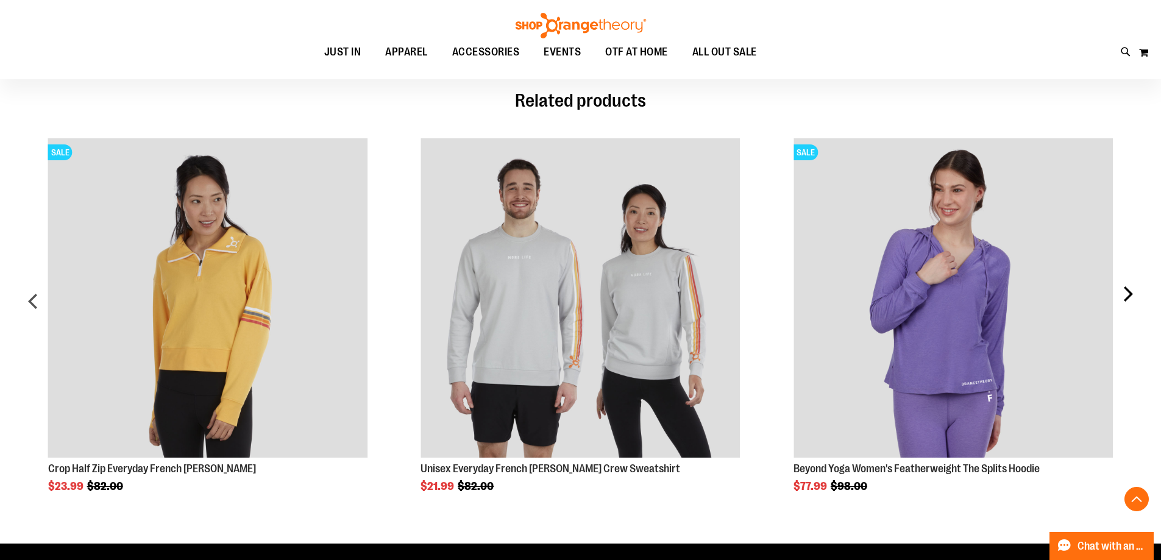
click at [1132, 293] on div "next" at bounding box center [1128, 306] width 24 height 372
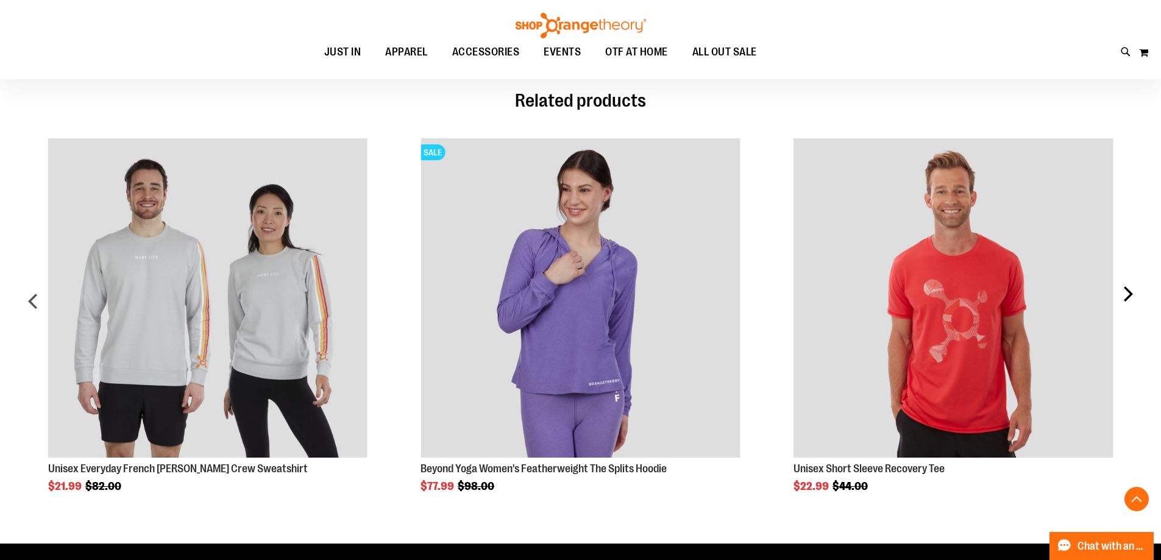
click at [1132, 293] on div "next" at bounding box center [1128, 306] width 24 height 372
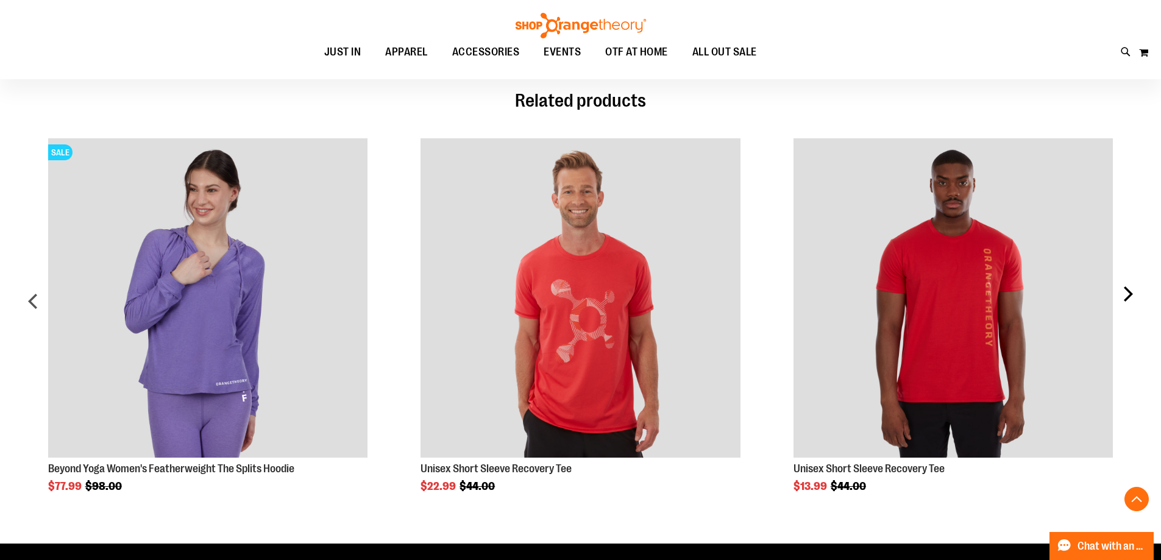
click at [1130, 287] on div "next" at bounding box center [1128, 306] width 24 height 372
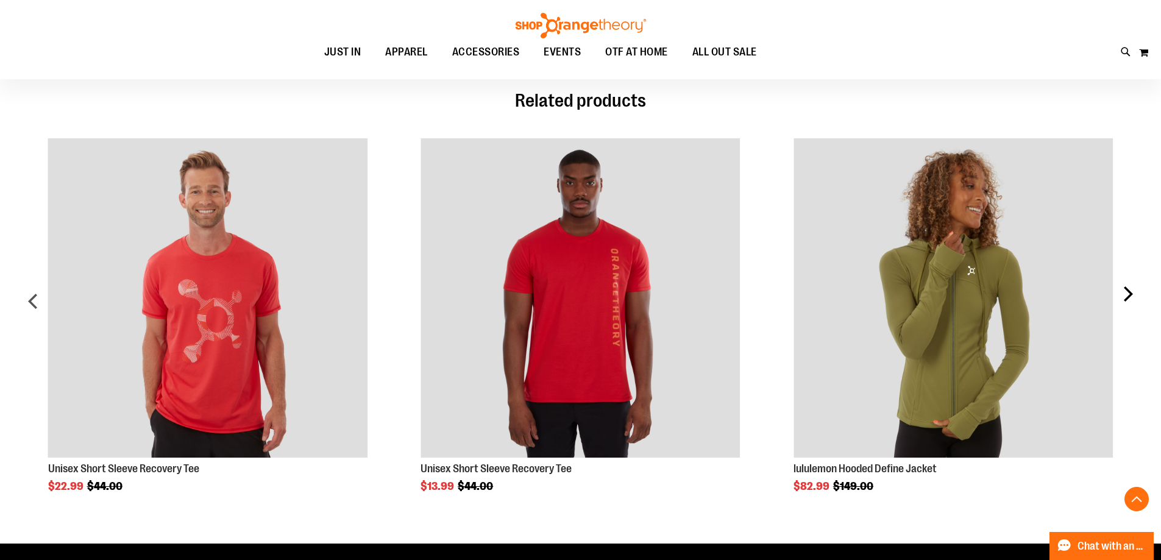
click at [1124, 291] on div "next" at bounding box center [1128, 306] width 24 height 372
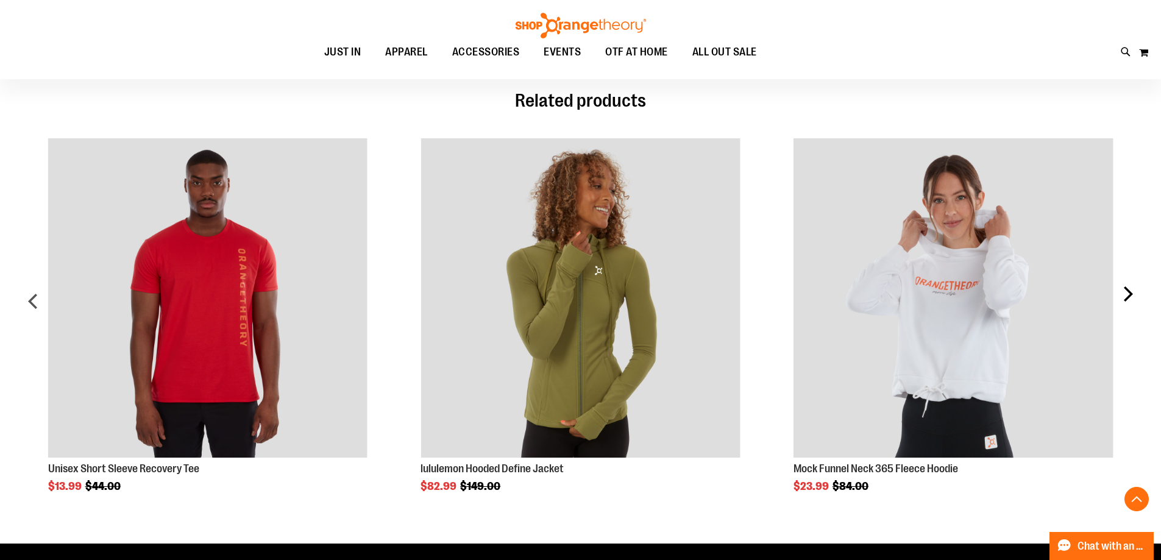
click at [1124, 291] on div "next" at bounding box center [1128, 306] width 24 height 372
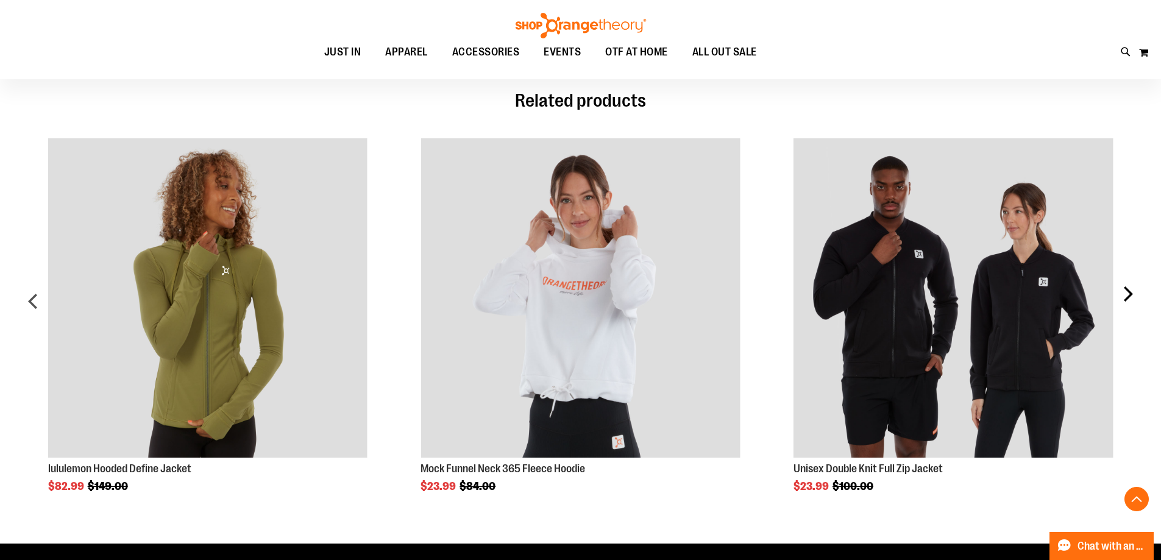
click at [1124, 291] on div "next" at bounding box center [1128, 306] width 24 height 372
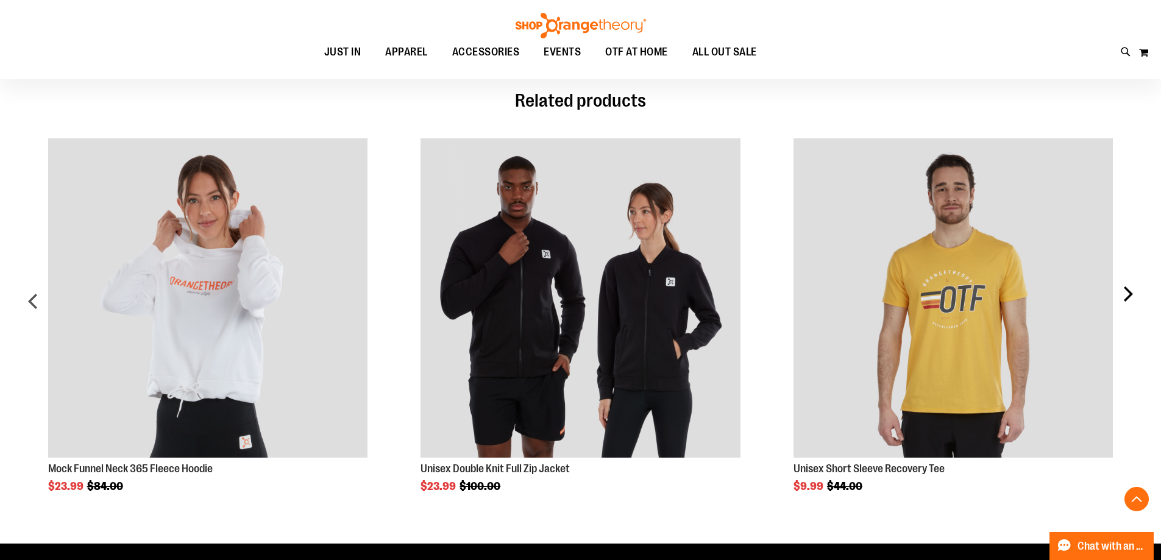
click at [1124, 291] on div "next" at bounding box center [1128, 306] width 24 height 372
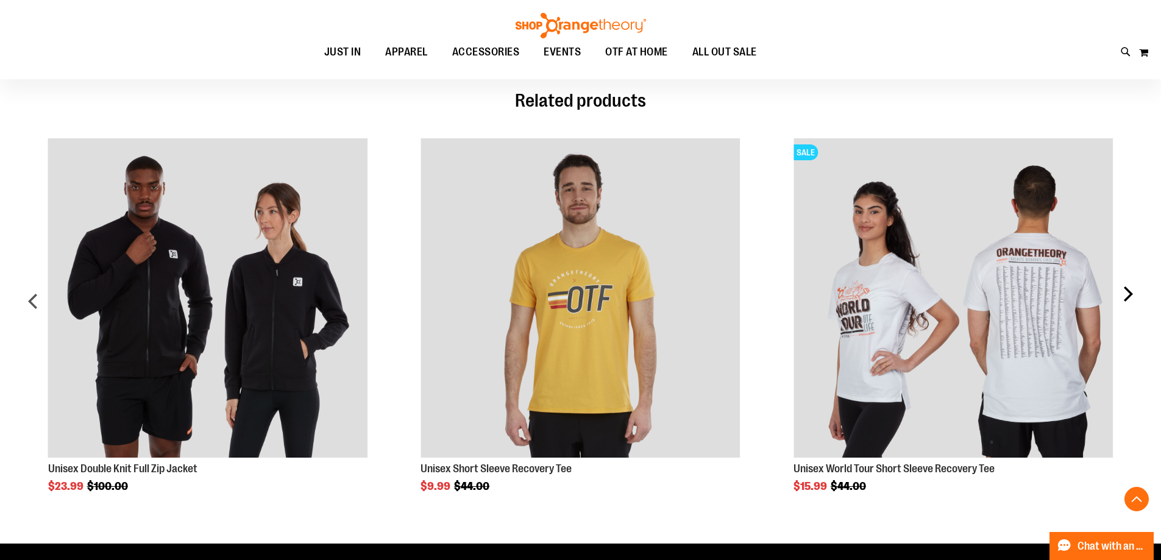
click at [1124, 291] on div "next" at bounding box center [1128, 306] width 24 height 372
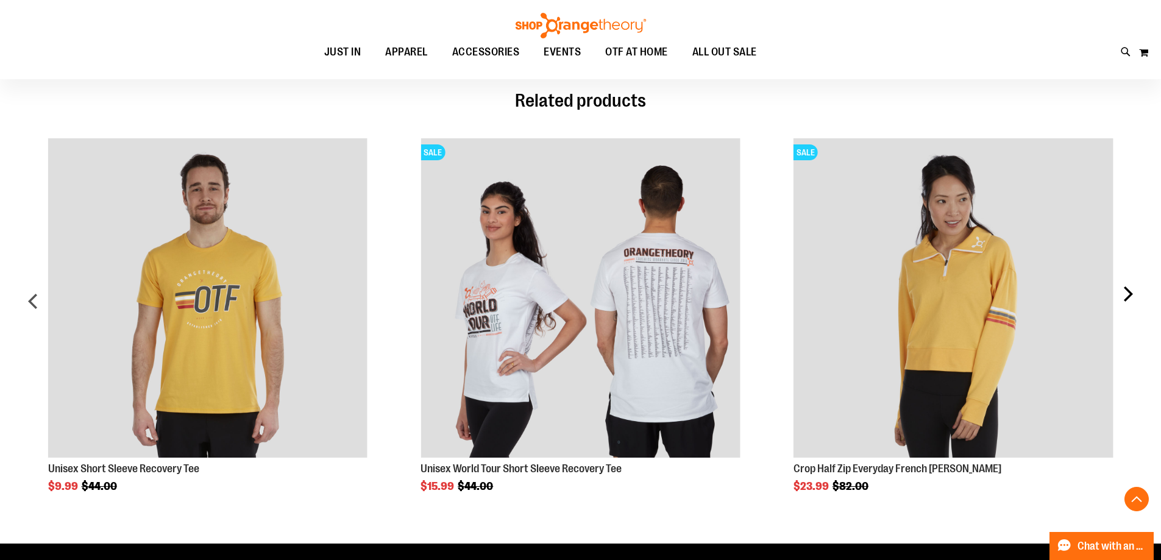
click at [1124, 291] on div "next" at bounding box center [1128, 306] width 24 height 372
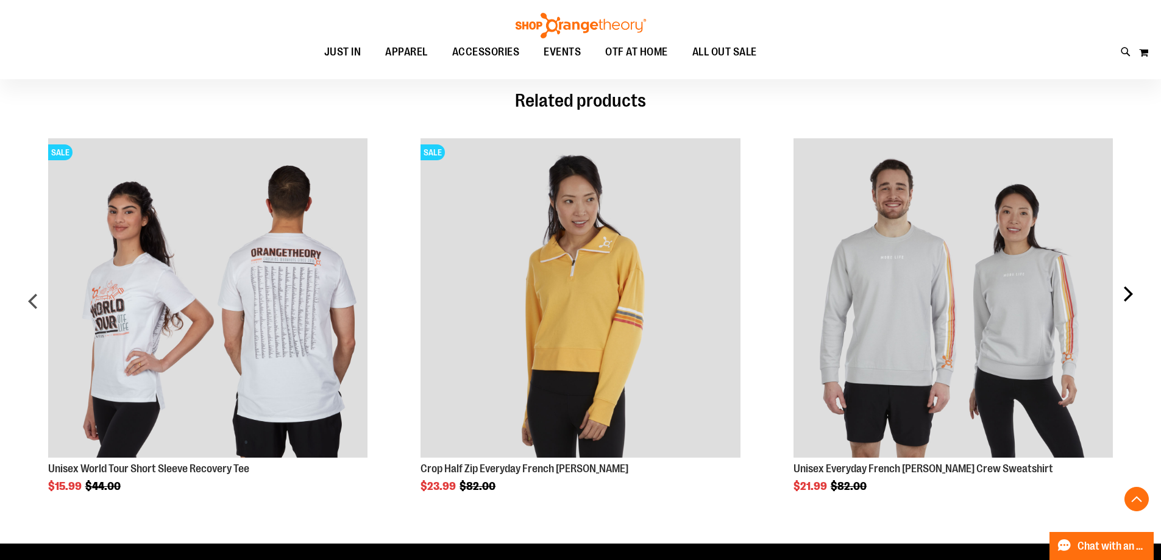
click at [1124, 291] on div "next" at bounding box center [1128, 306] width 24 height 372
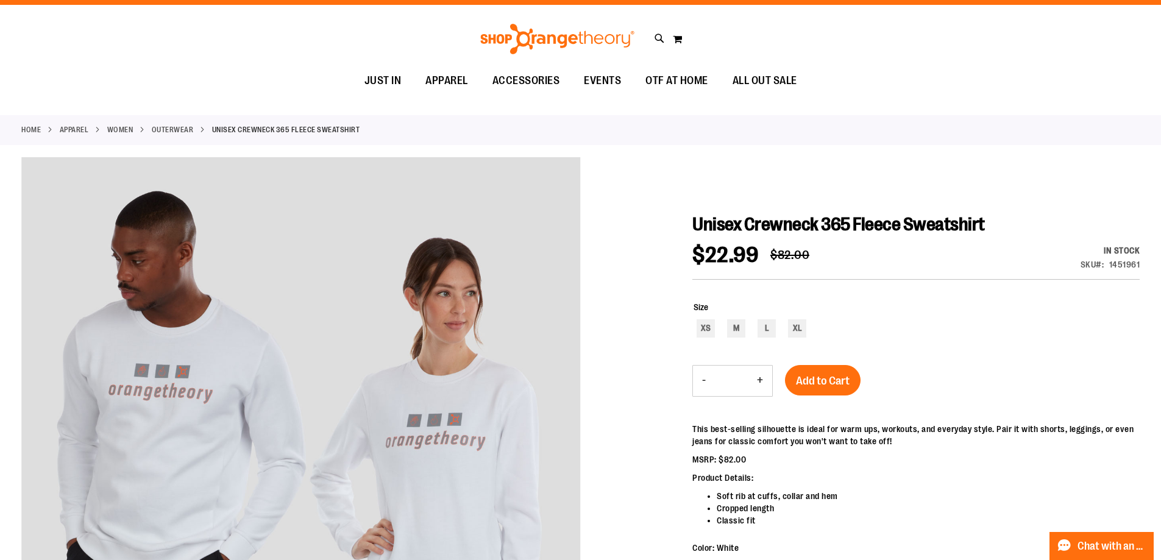
scroll to position [0, 0]
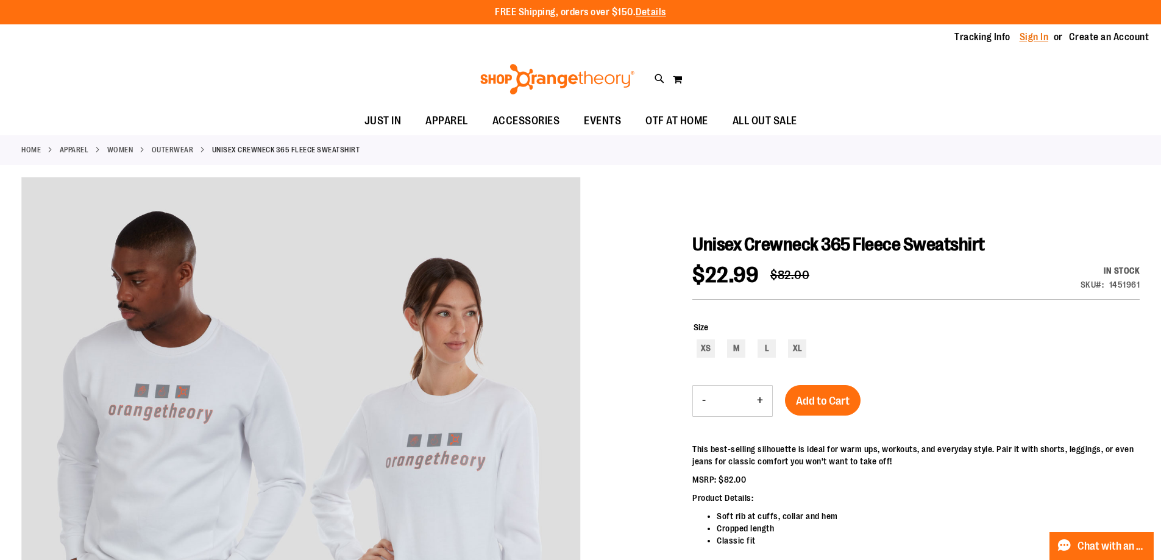
click at [1033, 37] on link "Sign In" at bounding box center [1034, 36] width 29 height 13
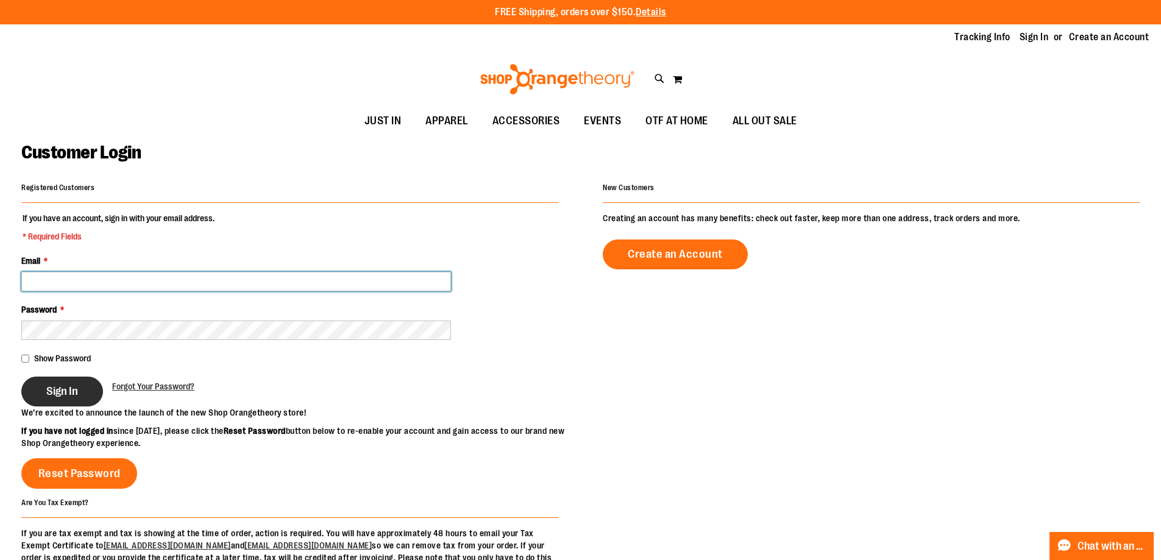
type input "**********"
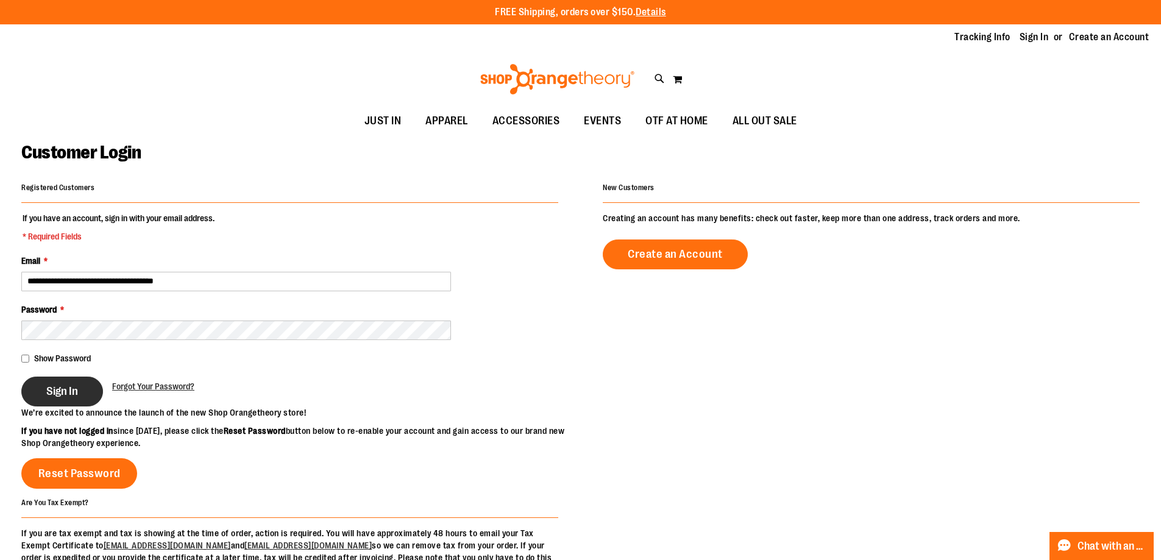
type input "**********"
click at [58, 390] on span "Sign In" at bounding box center [62, 391] width 32 height 13
